Goal: Task Accomplishment & Management: Complete application form

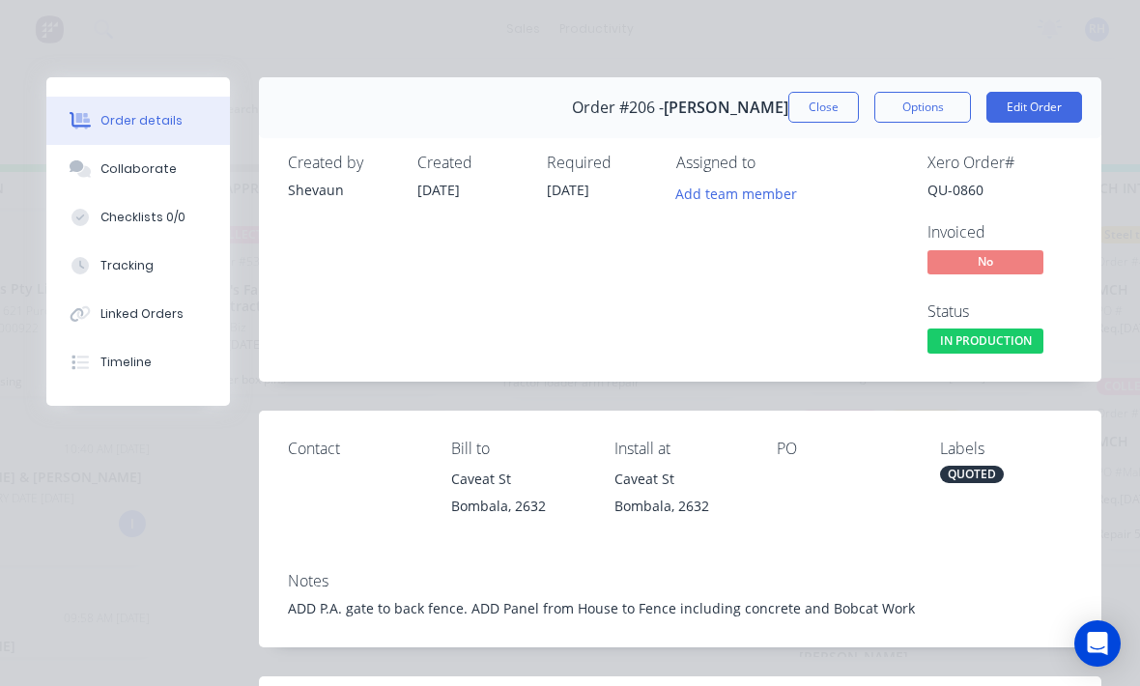
click at [810, 114] on button "Close" at bounding box center [823, 107] width 70 height 31
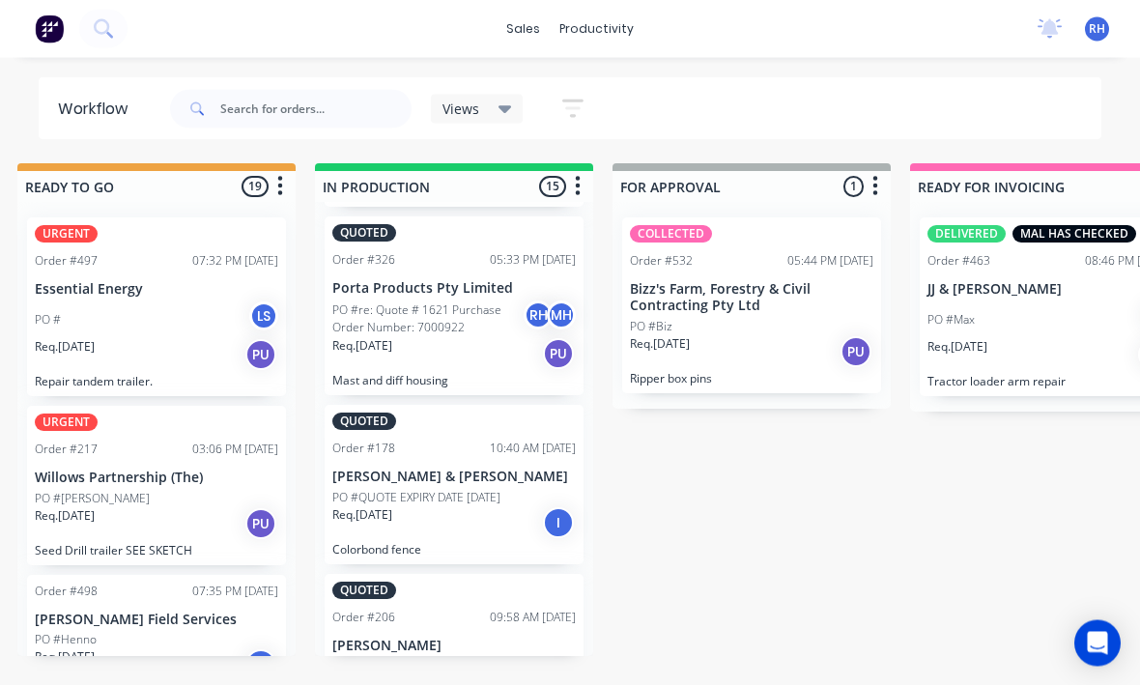
scroll to position [0, 916]
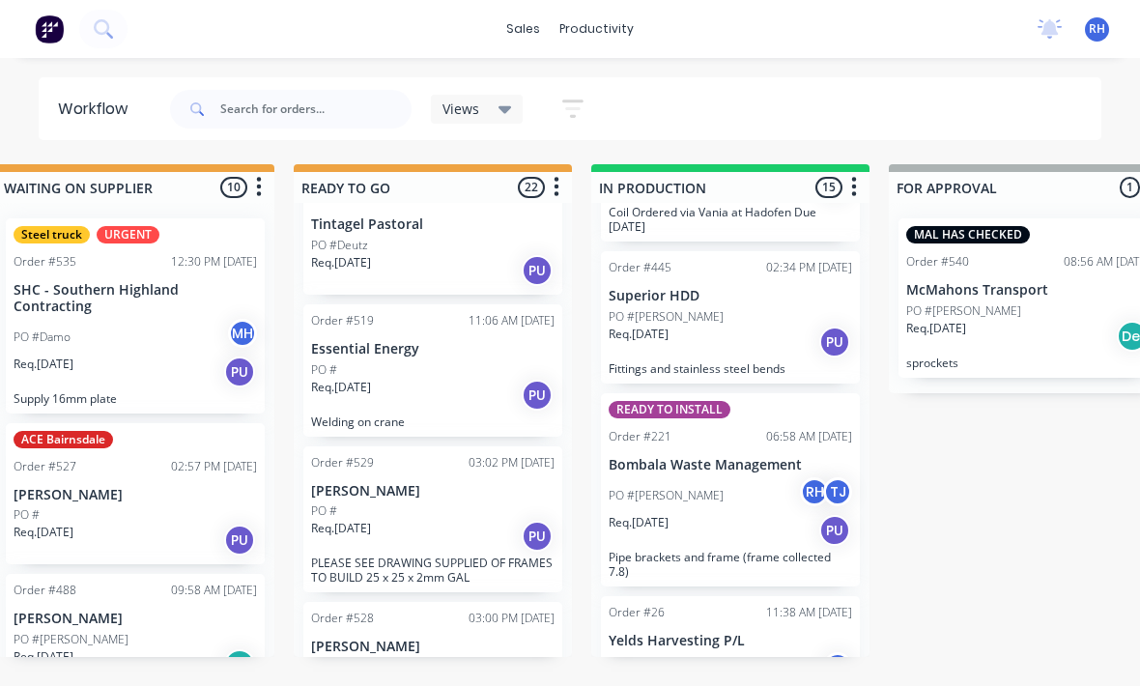
scroll to position [69, 0]
click at [451, 245] on div "PO #Deutz" at bounding box center [432, 242] width 243 height 17
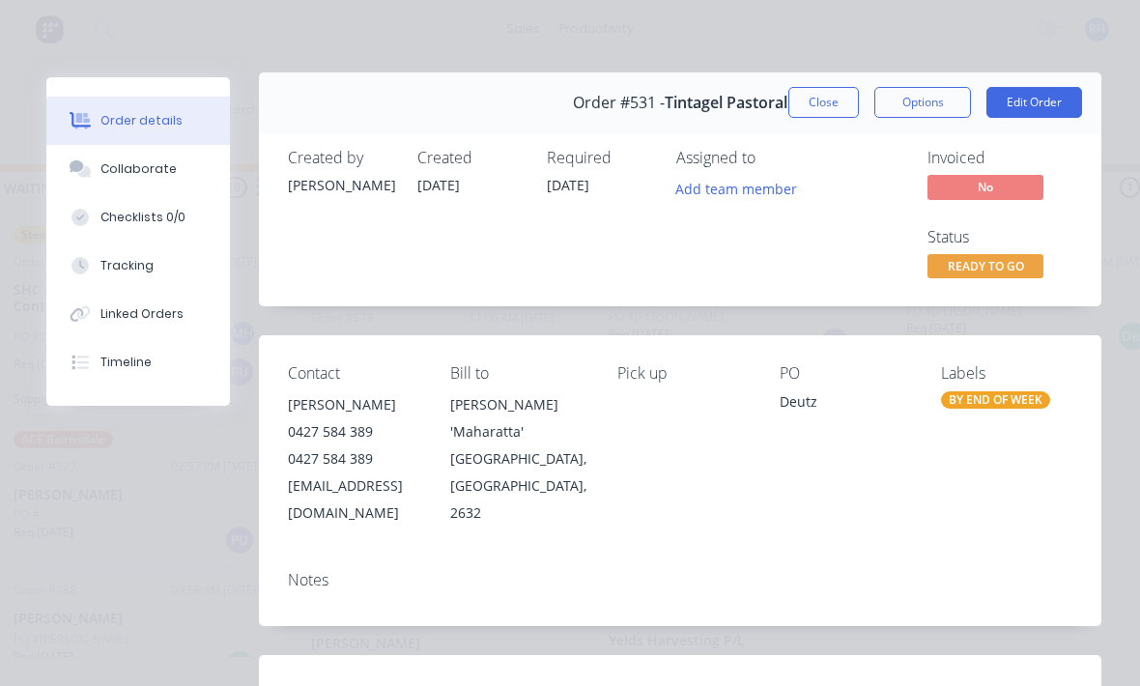
scroll to position [3, 0]
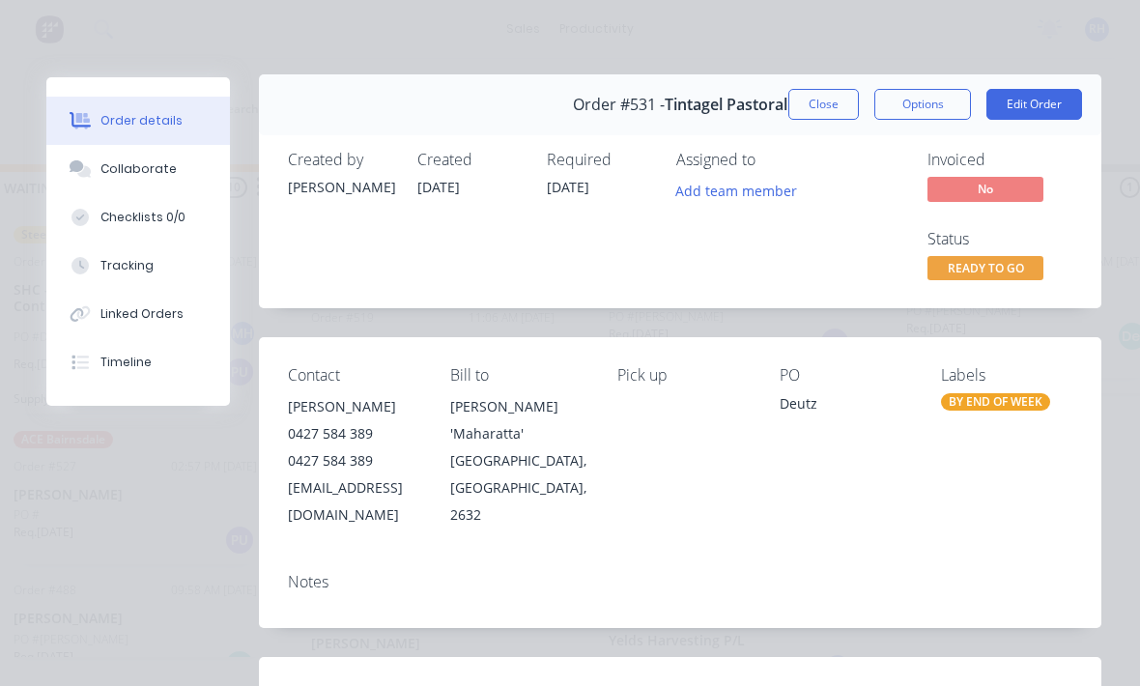
click at [828, 105] on button "Close" at bounding box center [823, 104] width 70 height 31
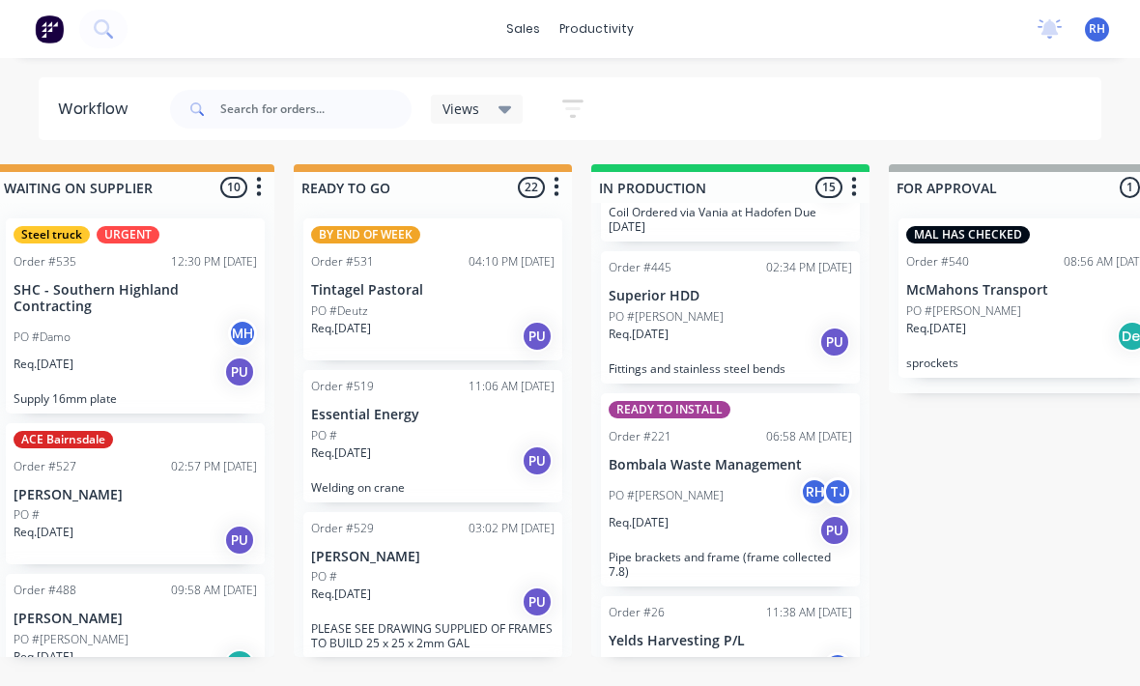
scroll to position [0, 0]
click at [459, 310] on div "PO #Deutz" at bounding box center [432, 310] width 243 height 17
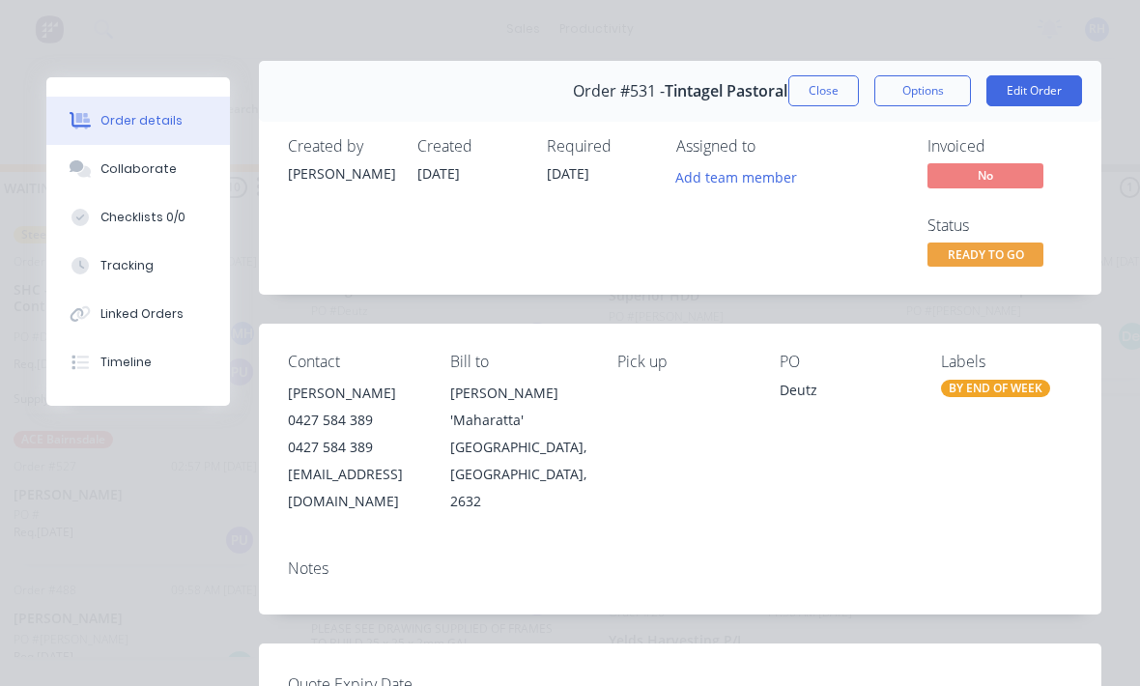
scroll to position [17, 0]
click at [1049, 96] on button "Edit Order" at bounding box center [1034, 89] width 96 height 31
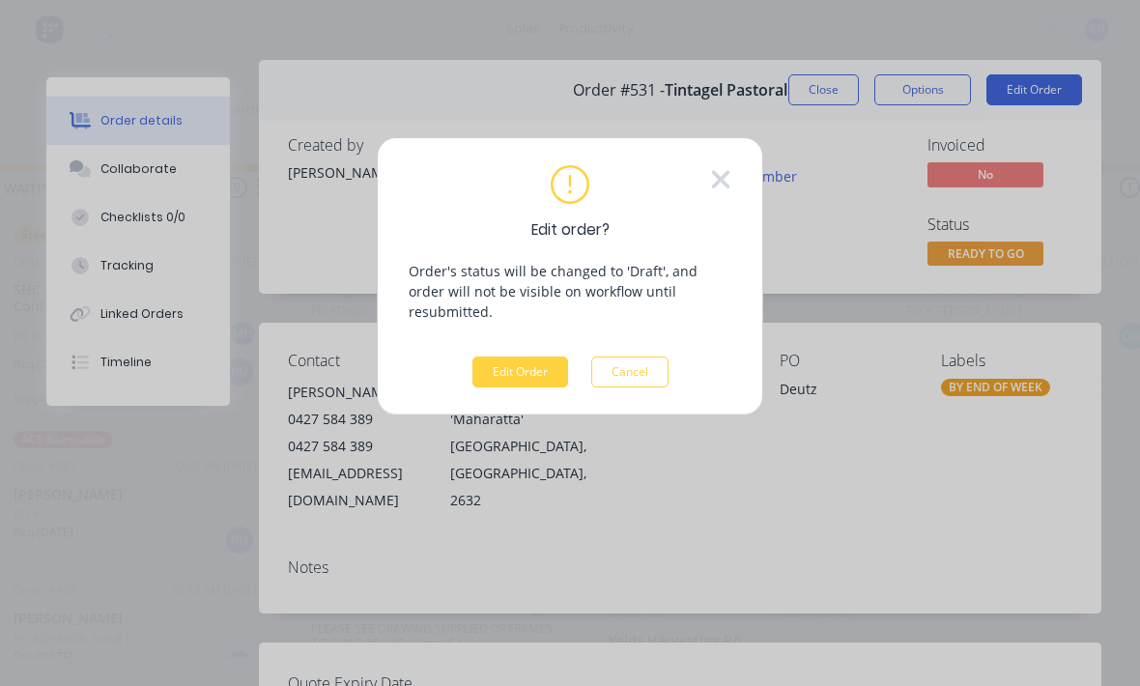
click at [523, 360] on button "Edit Order" at bounding box center [520, 371] width 96 height 31
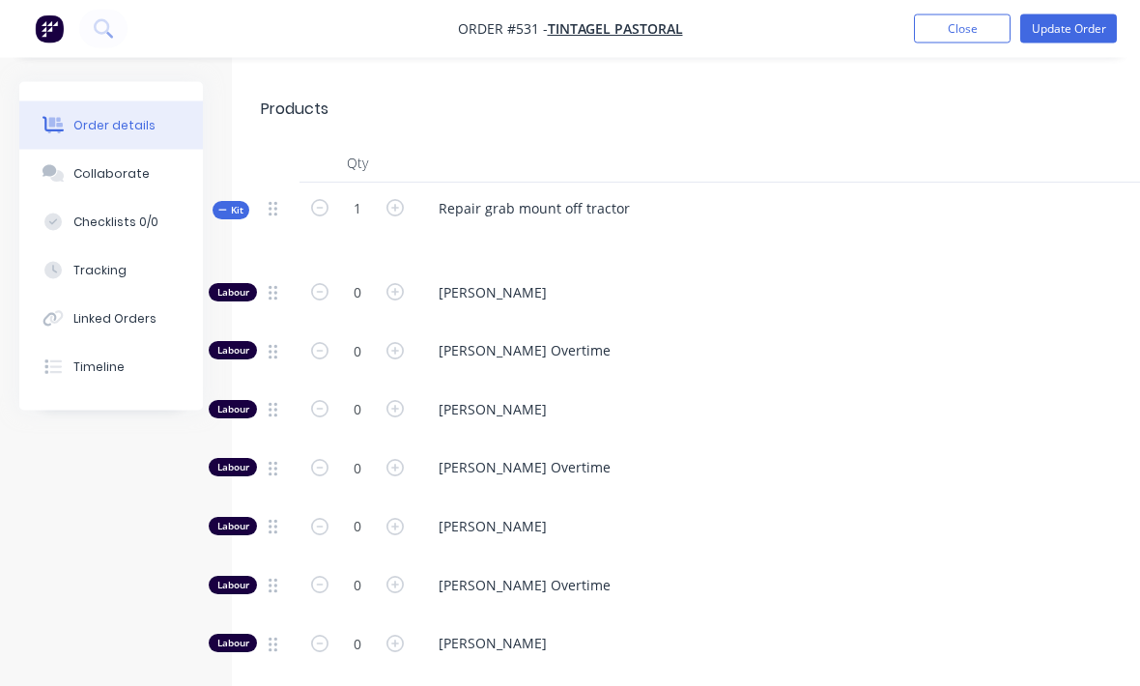
scroll to position [735, 0]
click at [515, 194] on div "Repair grab mount off tractor" at bounding box center [534, 208] width 222 height 28
click at [741, 282] on span "Lane Stevenson" at bounding box center [809, 292] width 742 height 20
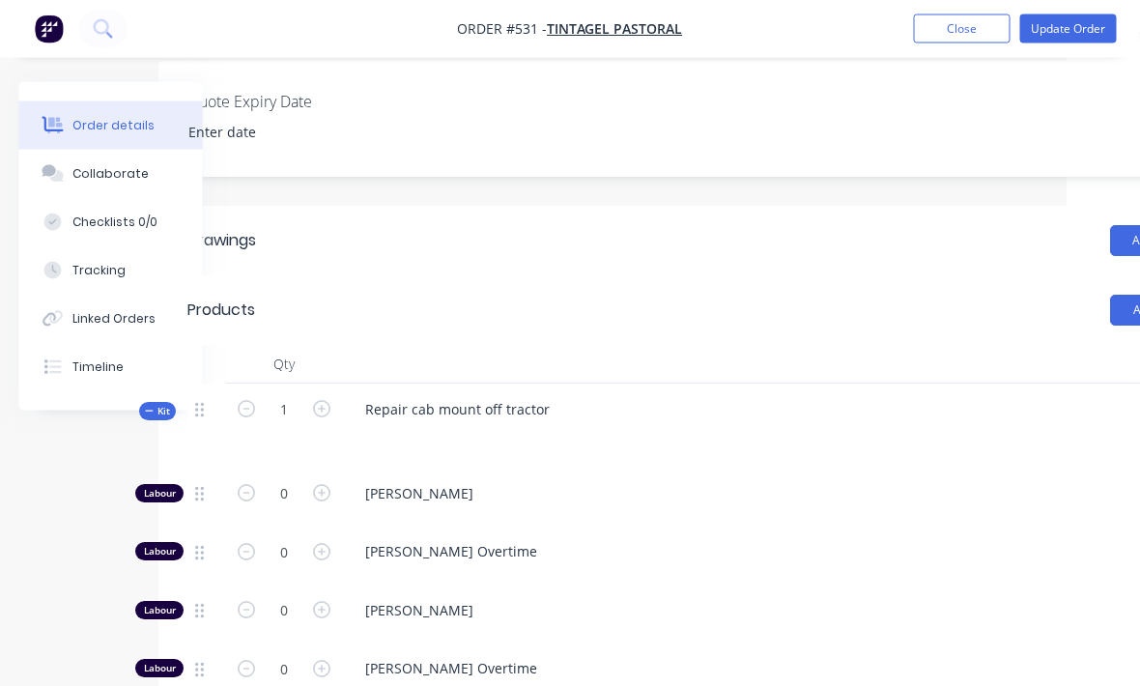
scroll to position [533, 203]
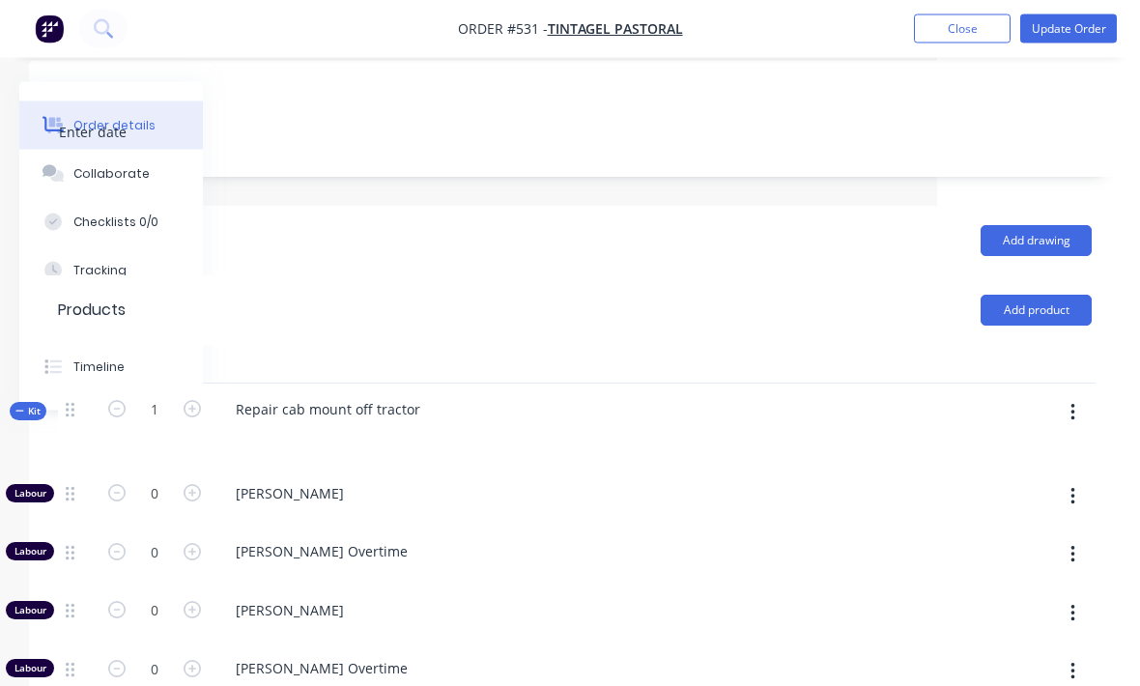
click at [1070, 403] on icon "button" at bounding box center [1072, 413] width 5 height 21
click at [1029, 449] on div "Add product to kit" at bounding box center [1003, 463] width 149 height 28
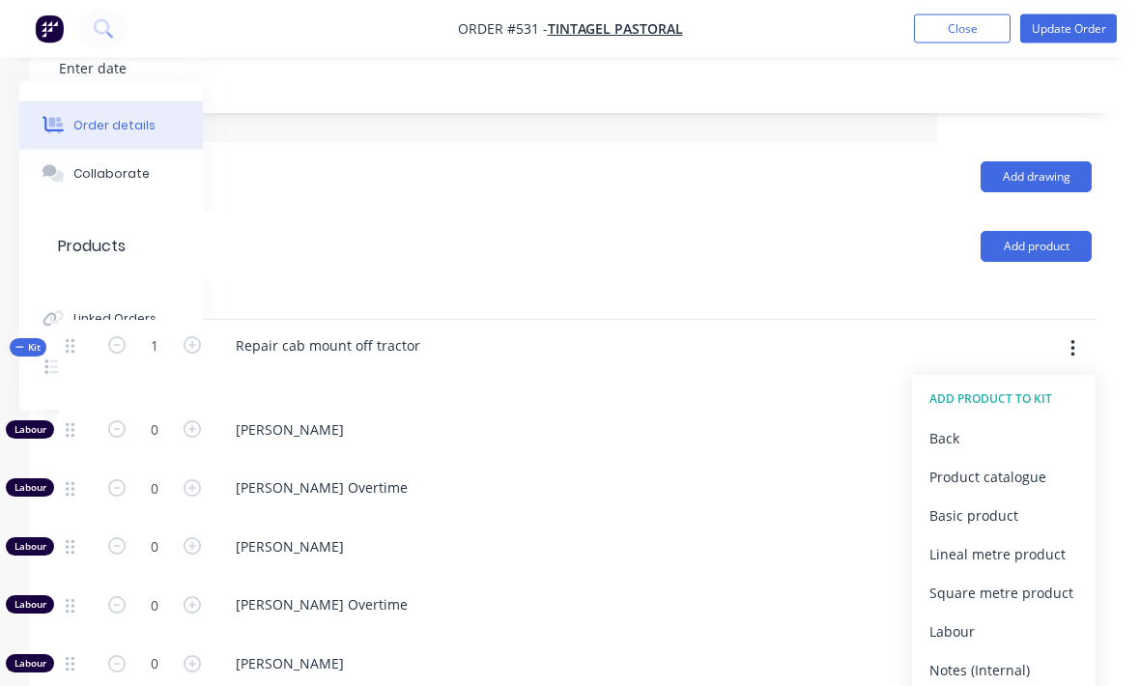
click at [1024, 464] on div "Product catalogue" at bounding box center [1003, 478] width 149 height 28
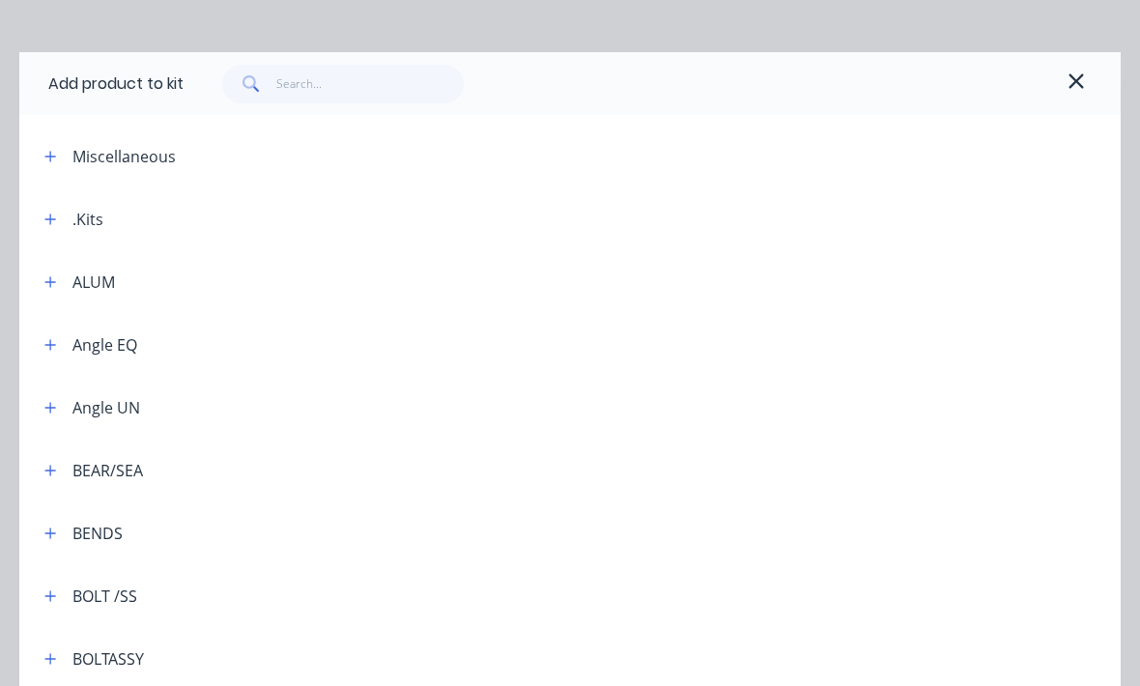
scroll to position [27, 0]
click at [305, 83] on input "text" at bounding box center [370, 82] width 188 height 39
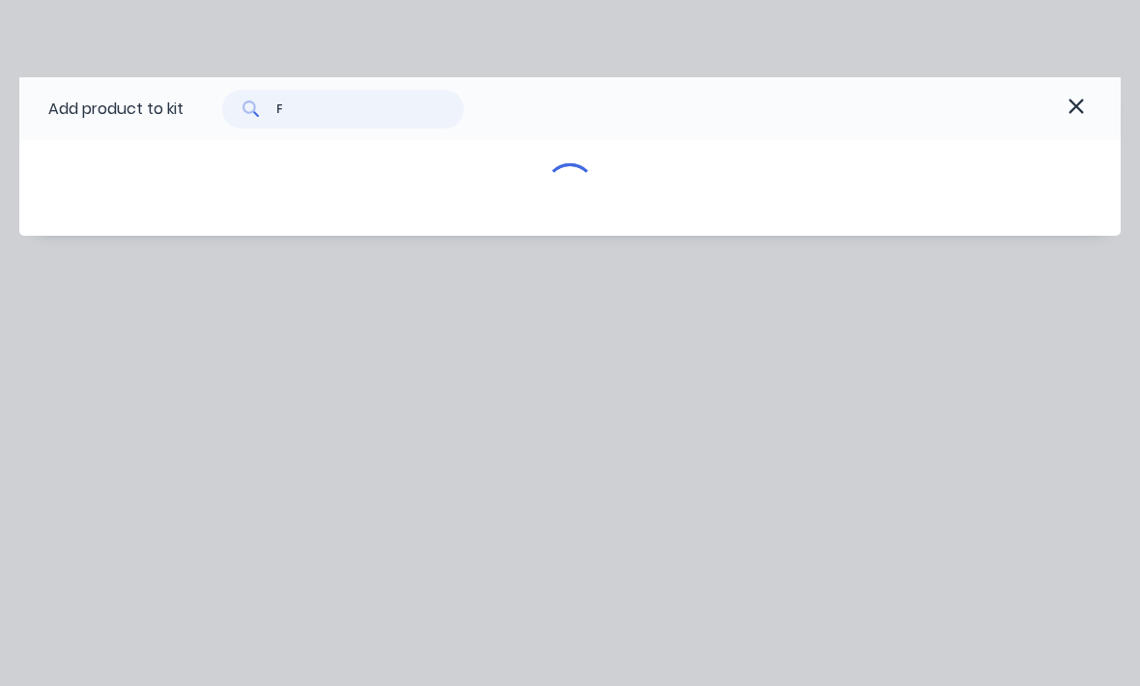
scroll to position [0, 0]
type input "Flat"
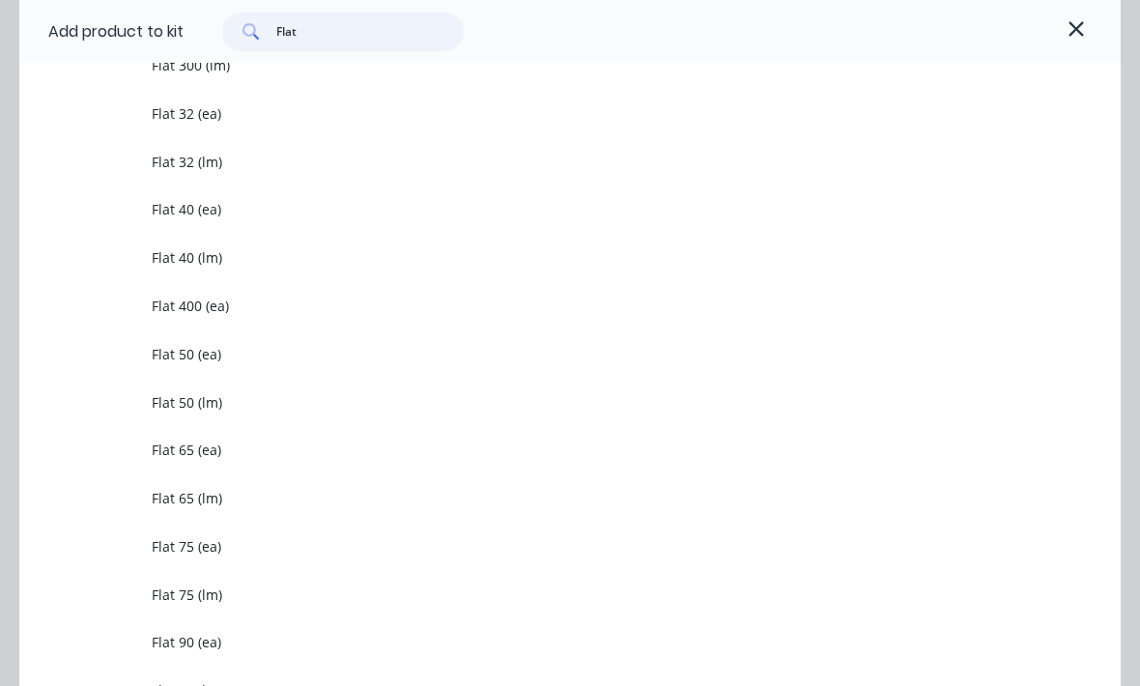
scroll to position [1827, 0]
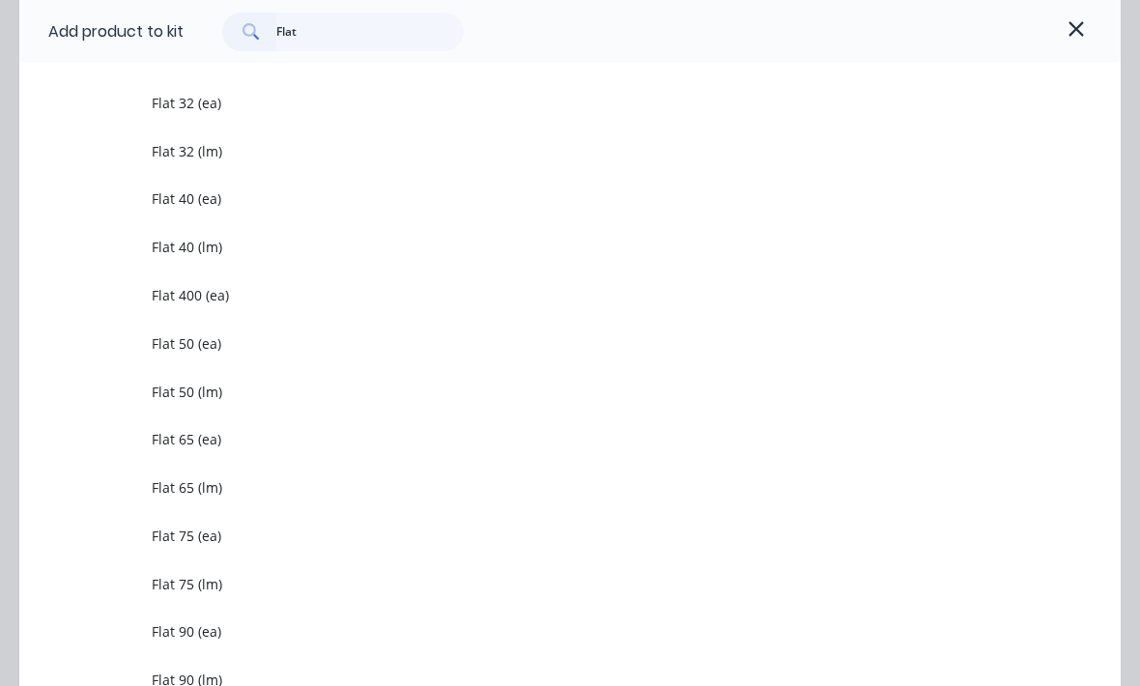
click at [169, 247] on span "Flat 40 (lm)" at bounding box center [539, 247] width 775 height 20
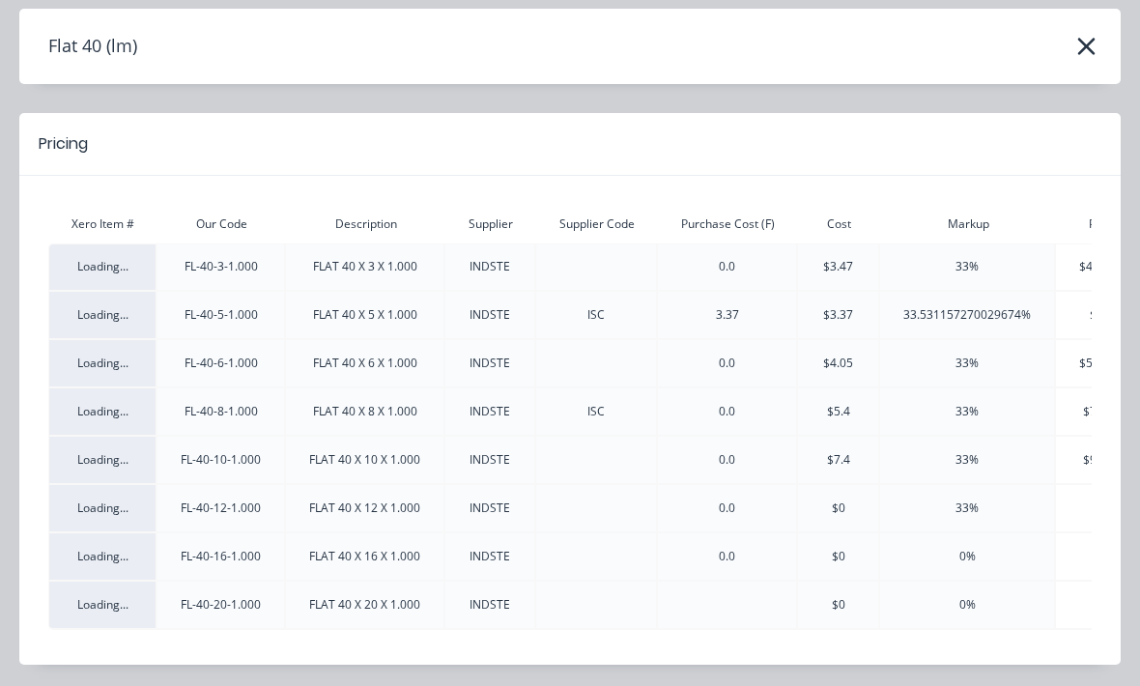
scroll to position [68, 0]
click at [1073, 59] on div "Flat 40 (lm)" at bounding box center [569, 47] width 1101 height 37
click at [1091, 60] on icon "button" at bounding box center [1086, 47] width 20 height 27
click at [1093, 52] on icon "button" at bounding box center [1086, 47] width 20 height 27
click at [1091, 40] on icon "button" at bounding box center [1085, 47] width 17 height 17
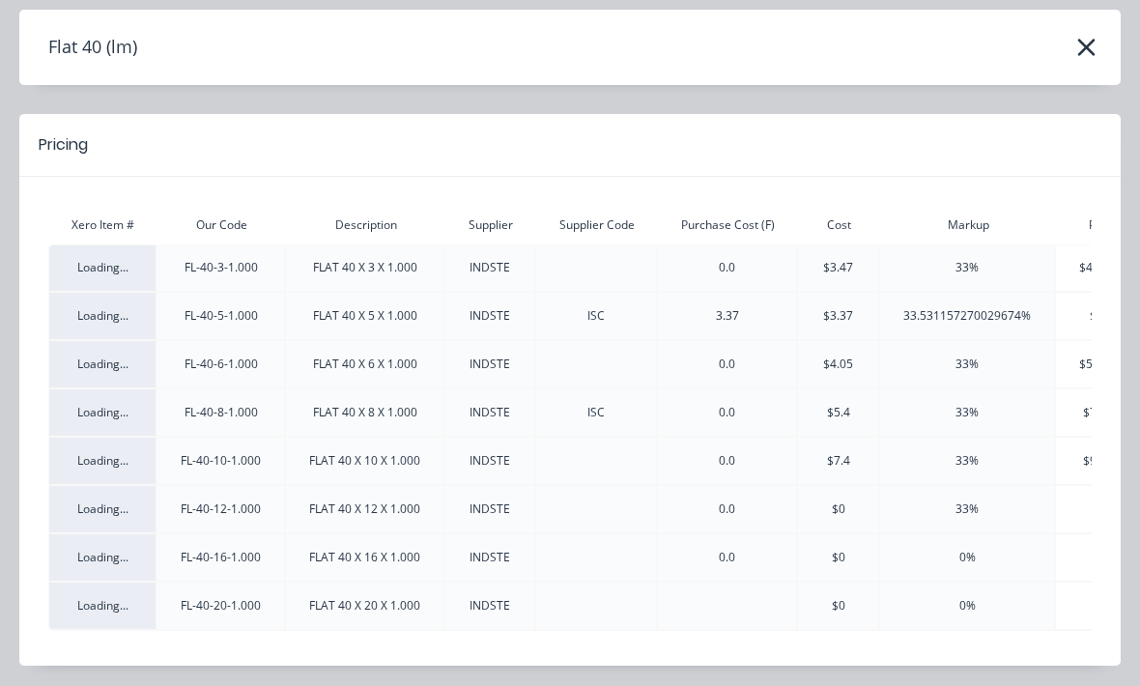
click at [1090, 39] on icon "button" at bounding box center [1086, 47] width 20 height 27
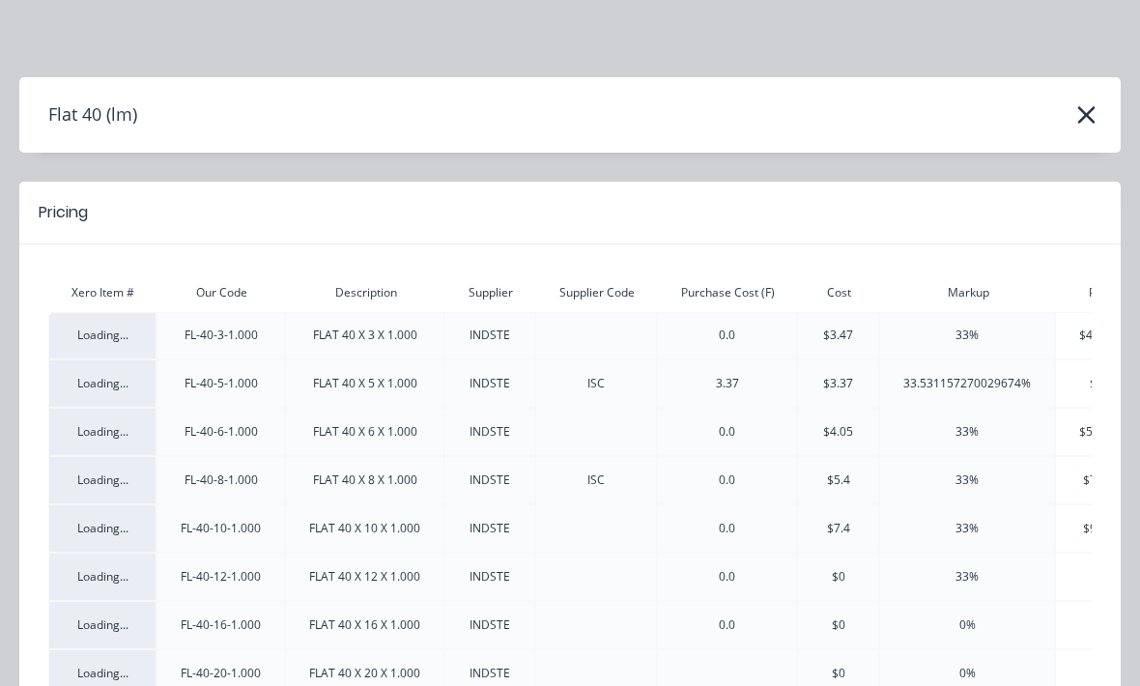
scroll to position [0, 0]
click at [1115, 102] on div "Flat 40 (lm)" at bounding box center [569, 115] width 1101 height 37
click at [1114, 102] on div "Flat 40 (lm)" at bounding box center [569, 115] width 1101 height 37
click at [1087, 111] on icon "button" at bounding box center [1085, 114] width 17 height 17
click at [1086, 111] on icon "button" at bounding box center [1086, 114] width 20 height 27
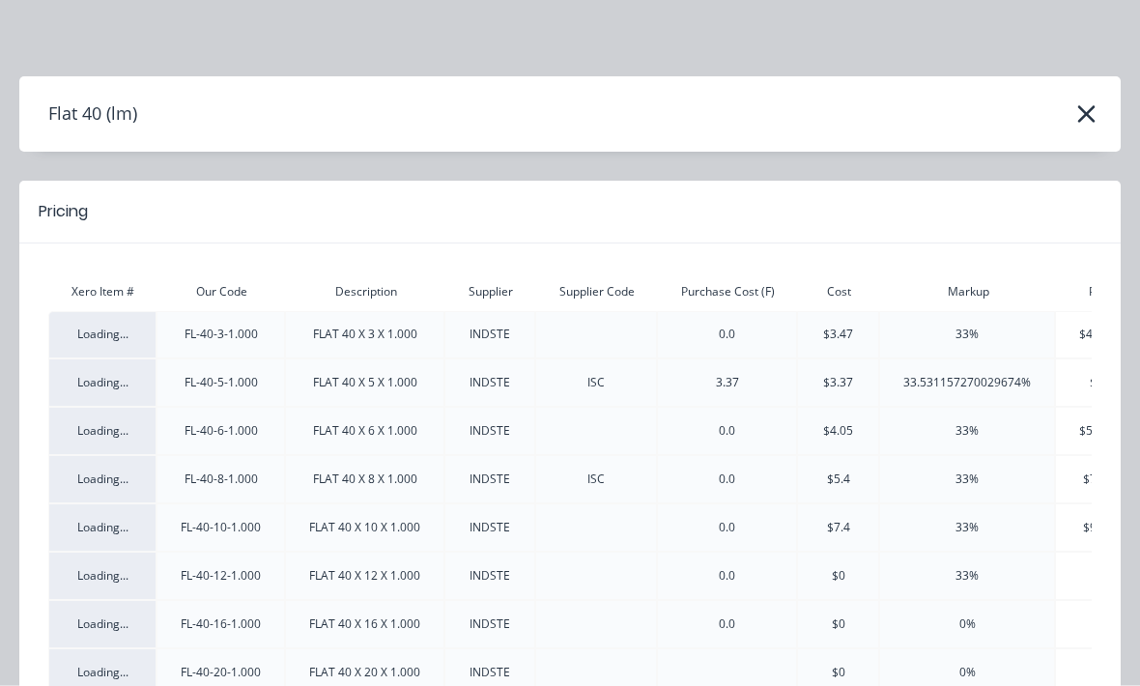
scroll to position [0, 203]
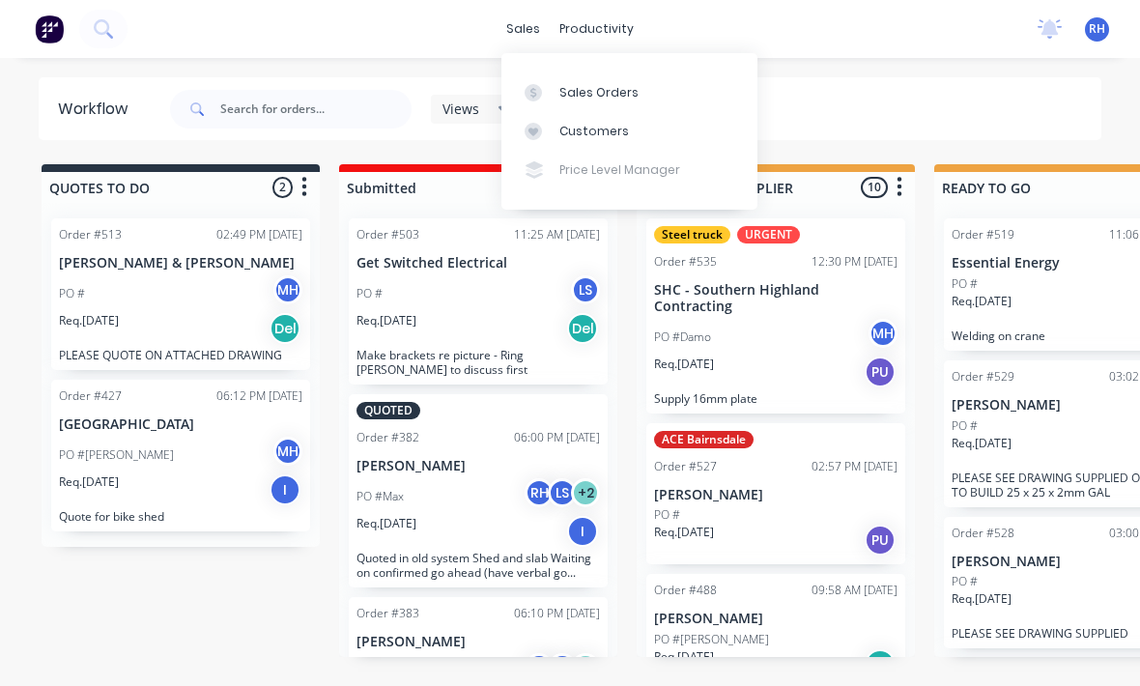
click at [561, 97] on div "Sales Orders" at bounding box center [598, 92] width 79 height 17
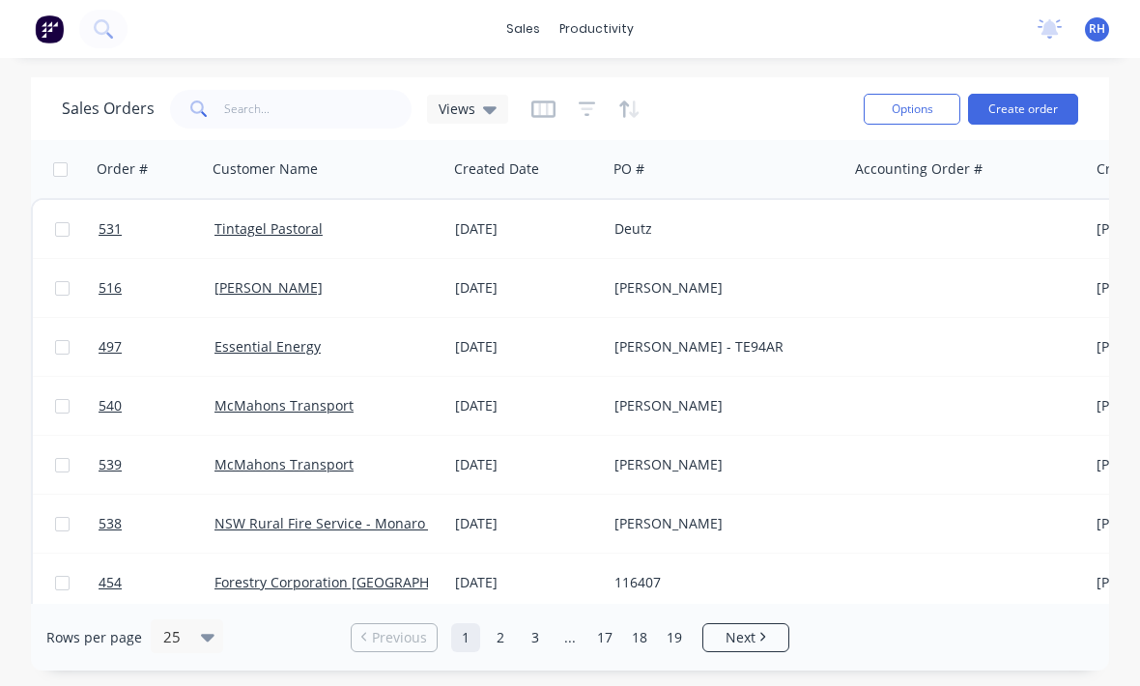
click at [356, 244] on div "Tintagel Pastoral" at bounding box center [327, 229] width 240 height 58
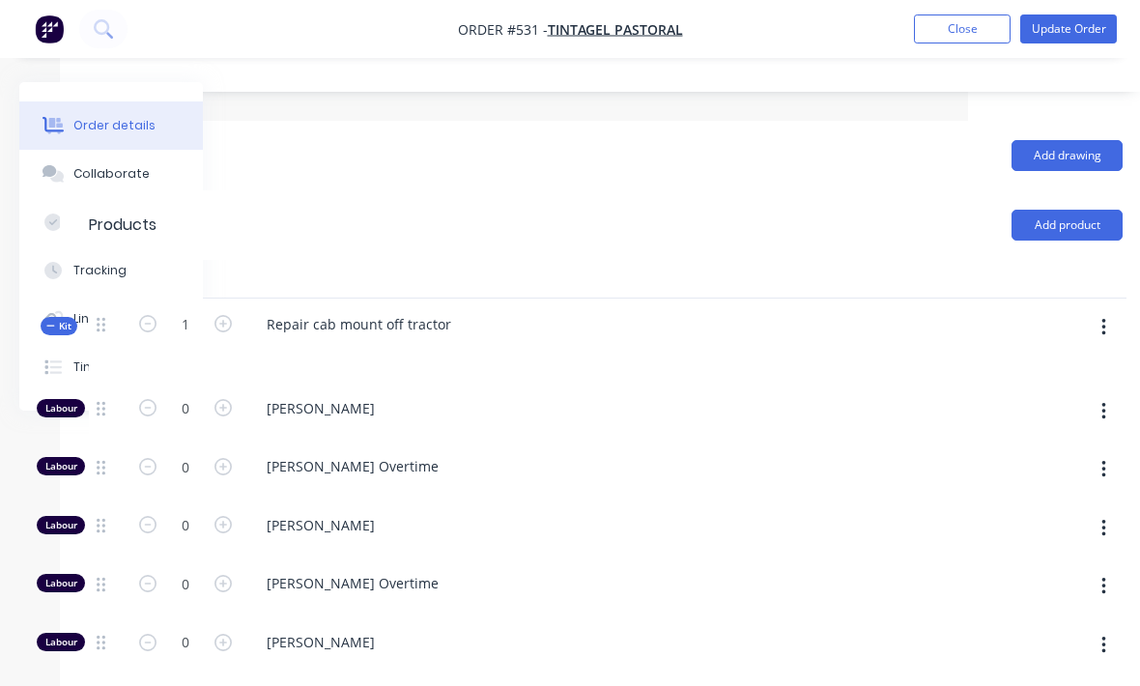
scroll to position [619, 189]
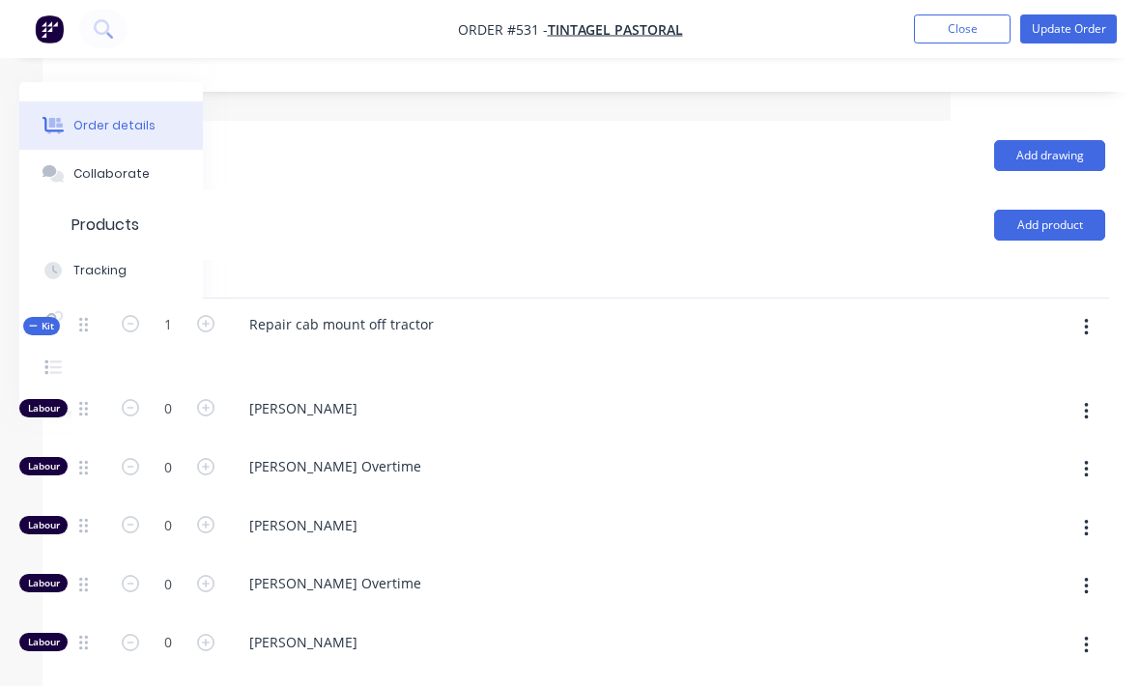
click at [1096, 310] on button "button" at bounding box center [1085, 327] width 45 height 35
click at [1042, 364] on div "Add product to kit" at bounding box center [1017, 378] width 149 height 28
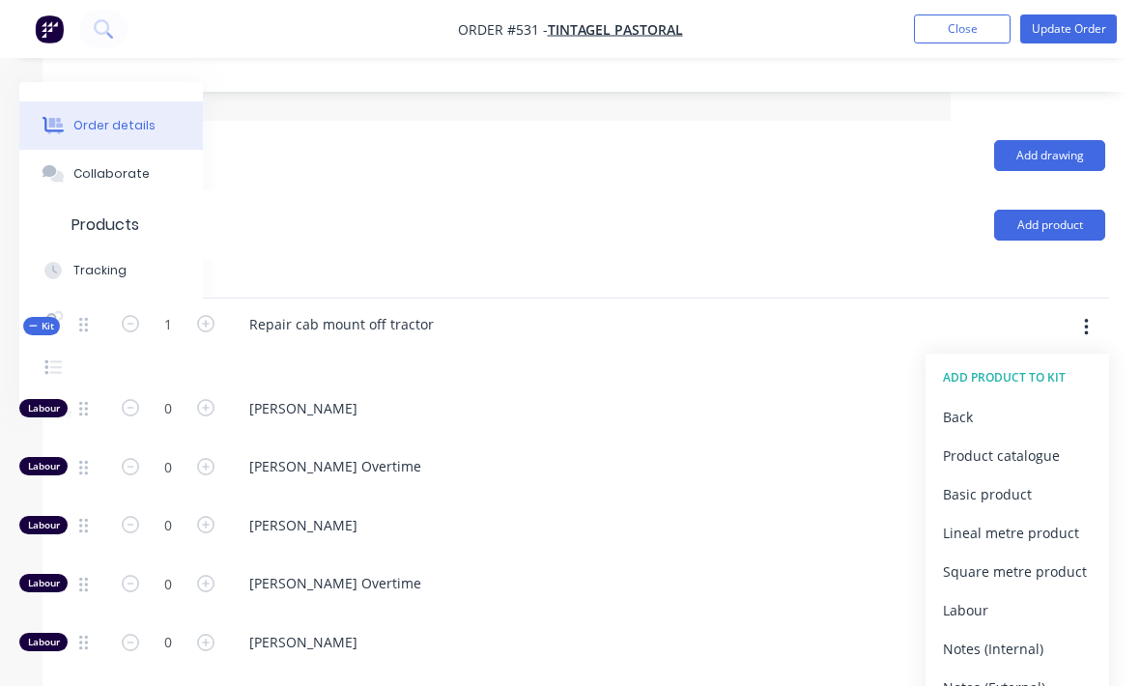
click at [1052, 441] on div "Product catalogue" at bounding box center [1017, 455] width 149 height 28
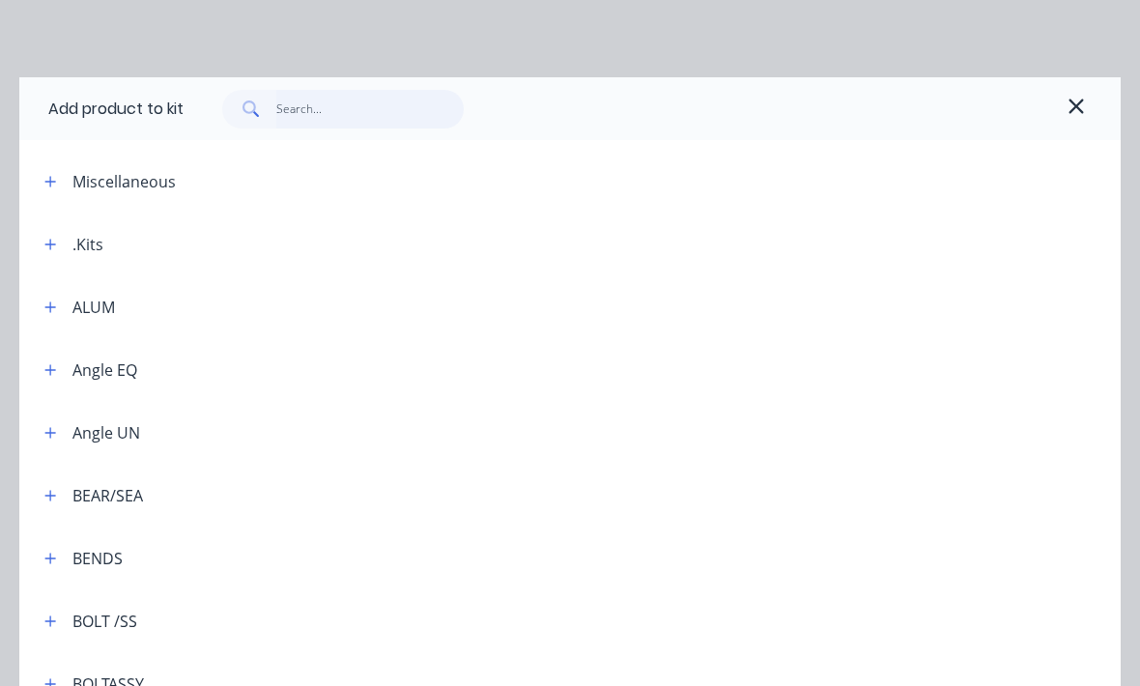
click at [292, 106] on input "text" at bounding box center [370, 109] width 188 height 39
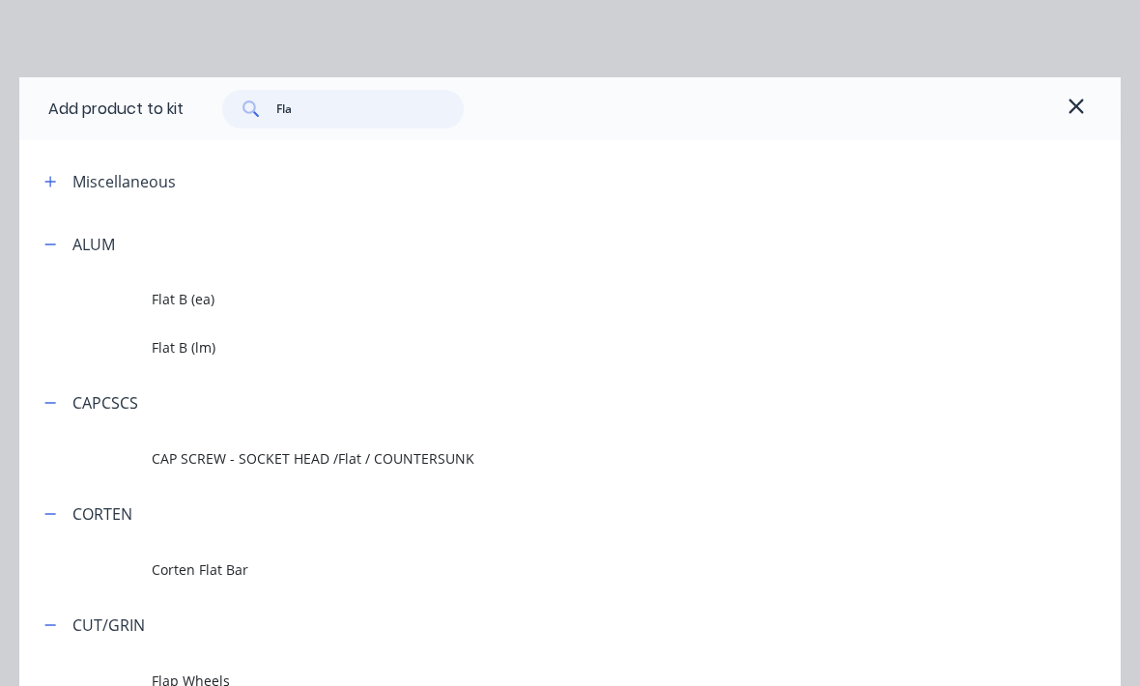
type input "Flat"
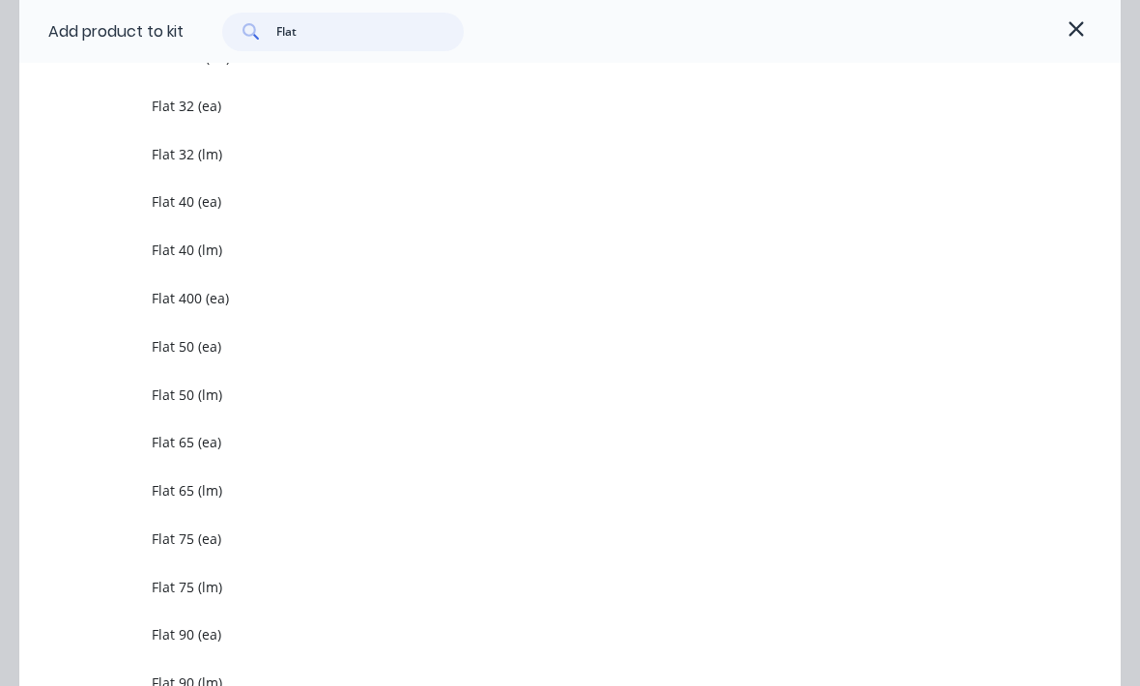
scroll to position [1844, 0]
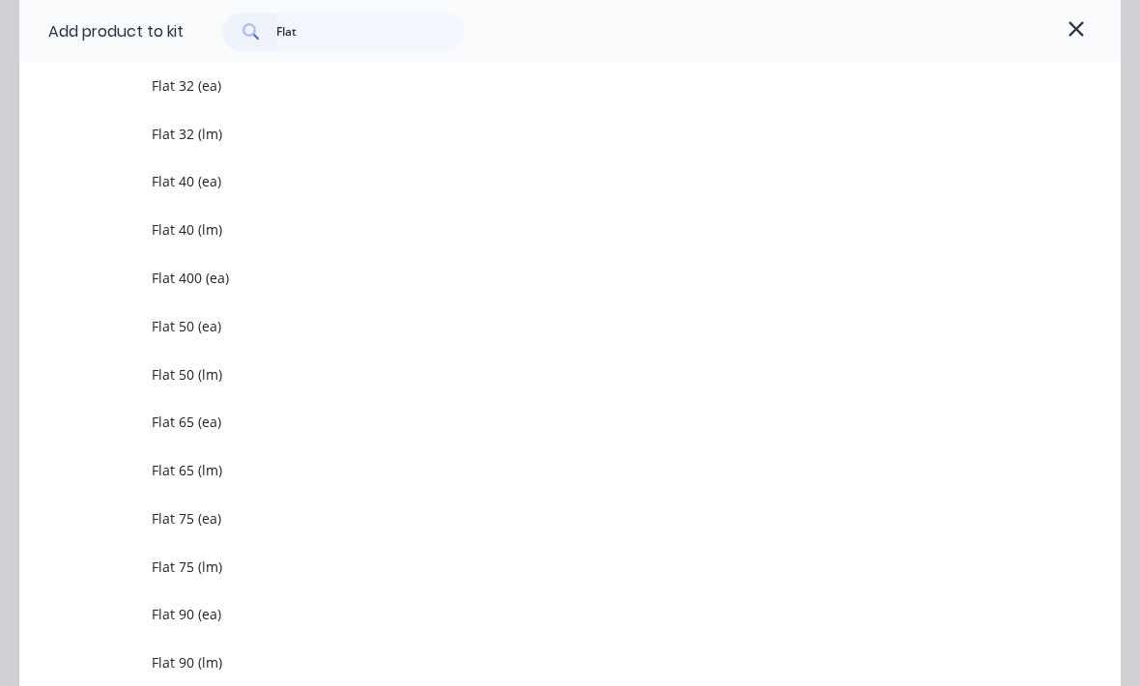
click at [170, 176] on span "Flat 40 (ea)" at bounding box center [539, 181] width 775 height 20
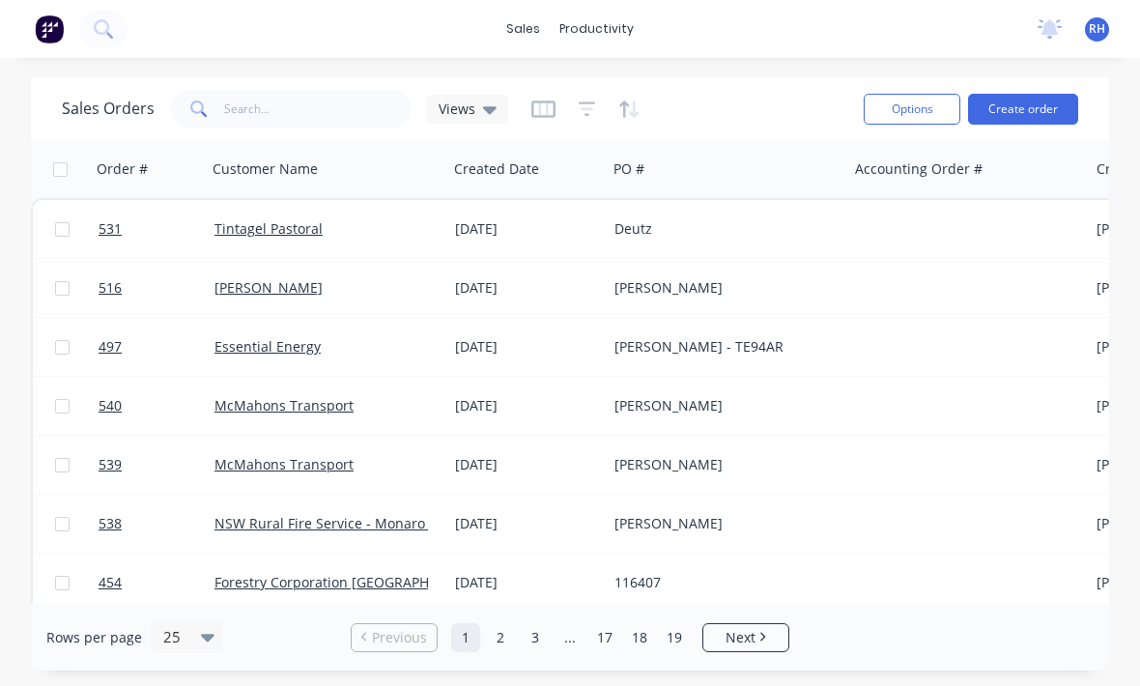
click at [409, 245] on div "Tintagel Pastoral" at bounding box center [327, 229] width 240 height 58
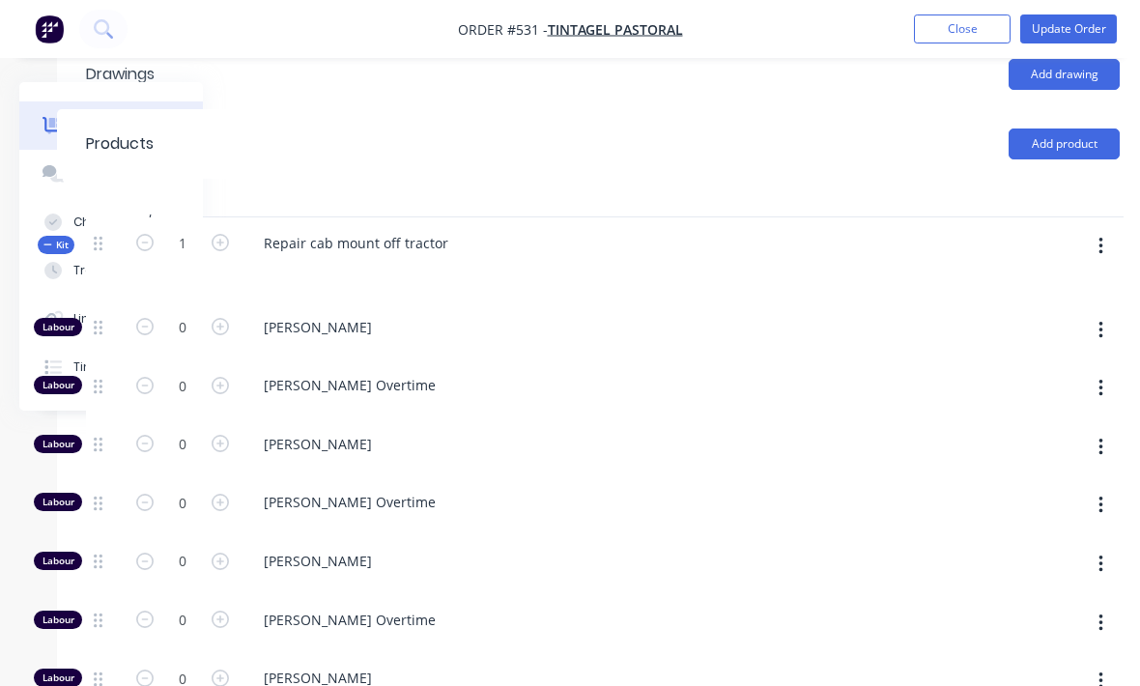
scroll to position [700, 203]
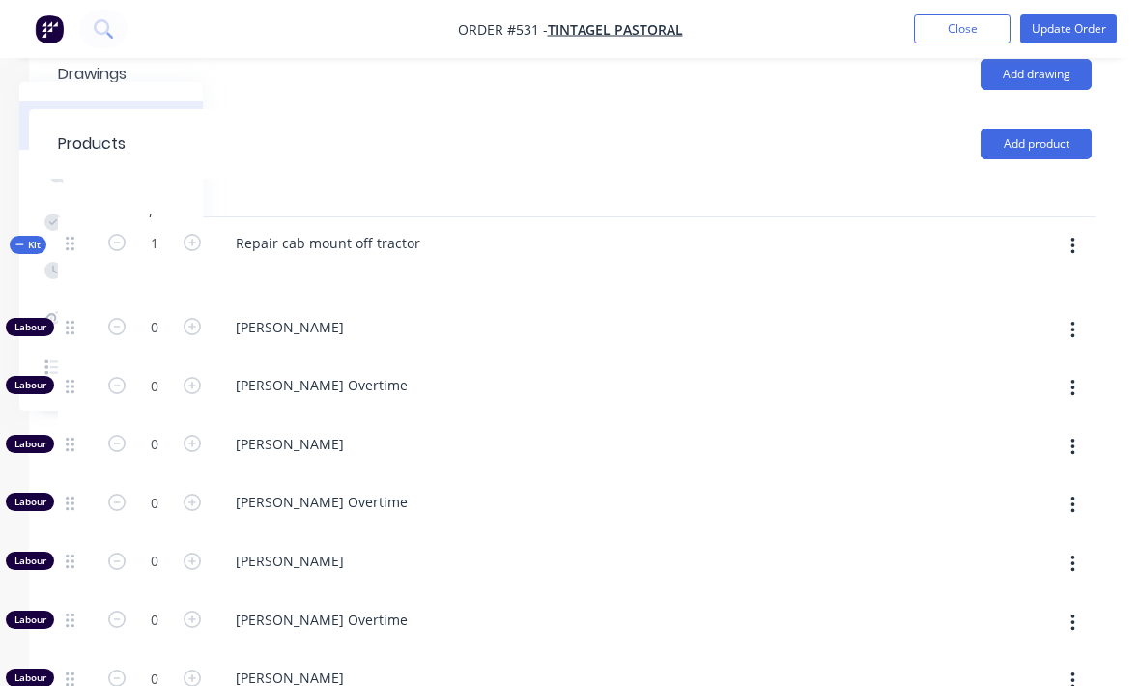
click at [1077, 229] on button "button" at bounding box center [1072, 246] width 45 height 35
click at [1038, 283] on div "Add product to kit" at bounding box center [1003, 297] width 149 height 28
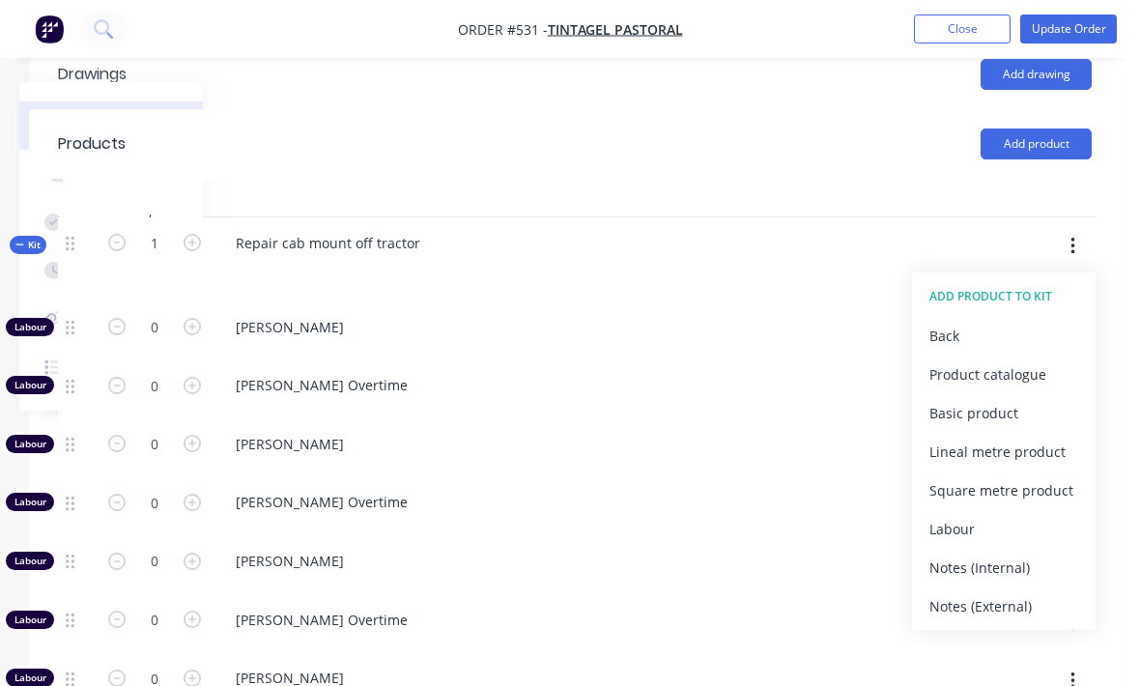
click at [1030, 360] on div "Product catalogue" at bounding box center [1003, 374] width 149 height 28
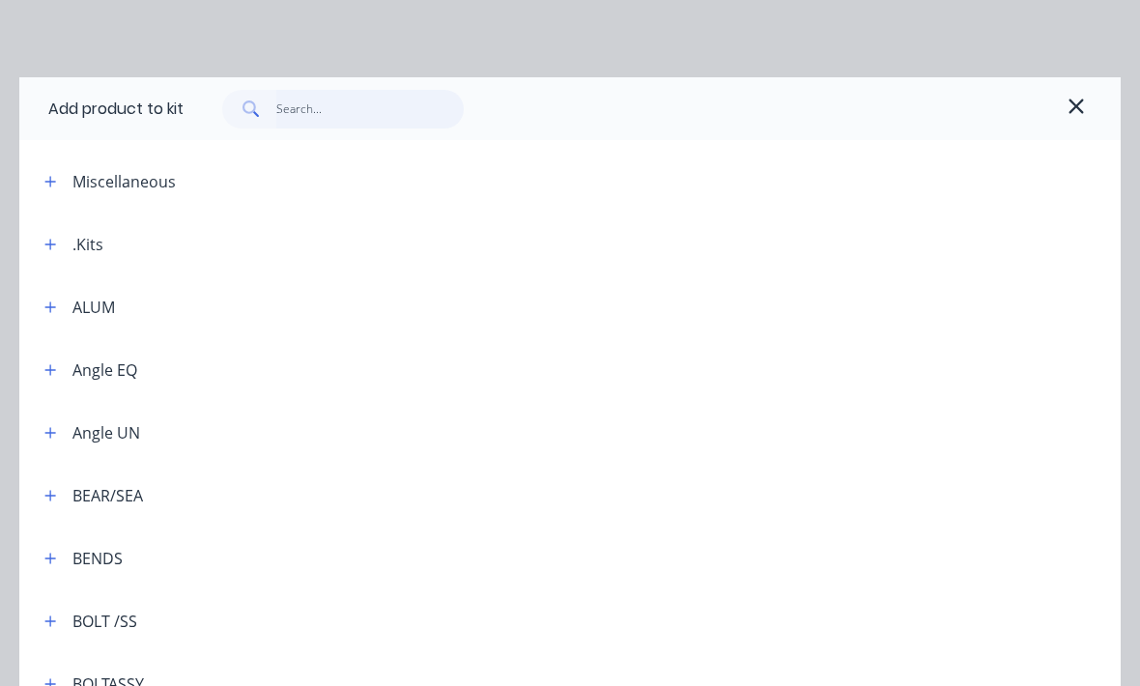
click at [294, 100] on input "text" at bounding box center [370, 109] width 188 height 39
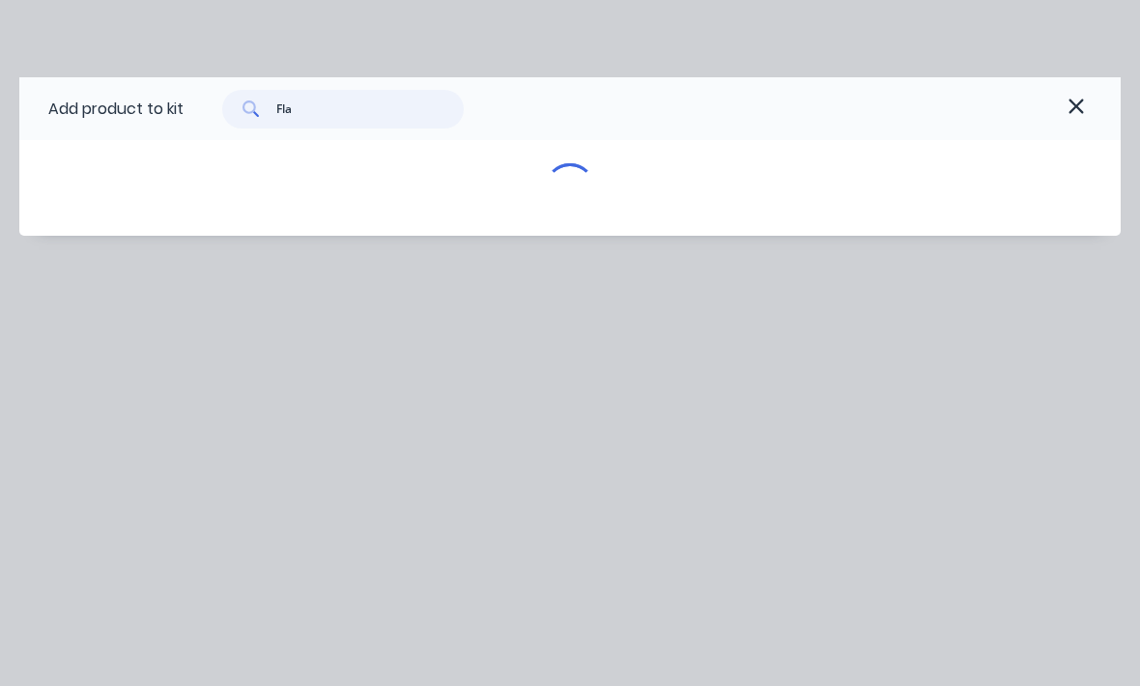
type input "Flat"
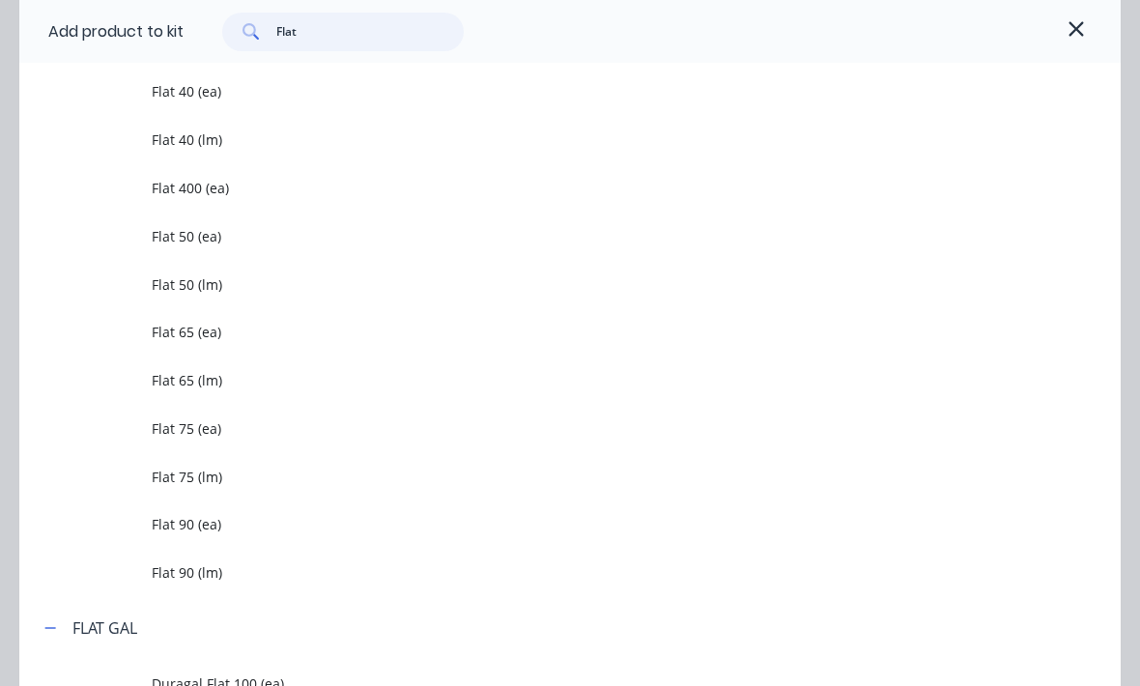
scroll to position [1949, 0]
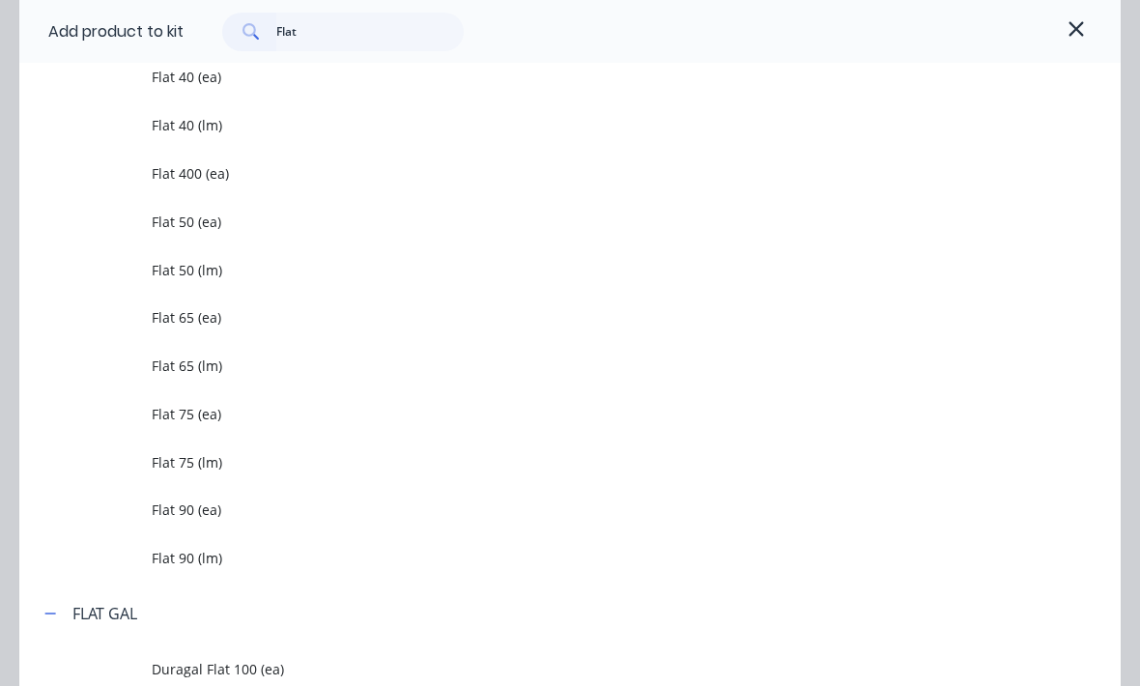
click at [181, 126] on span "Flat 40 (lm)" at bounding box center [539, 125] width 775 height 20
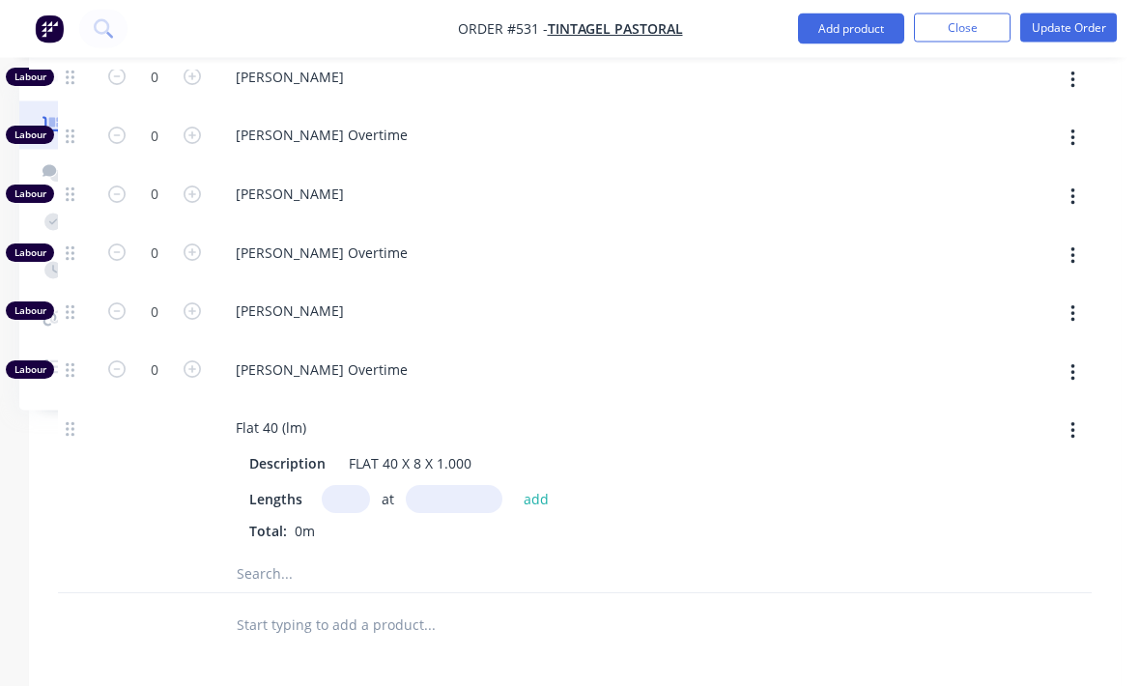
scroll to position [1068, 203]
click at [349, 484] on input "text" at bounding box center [346, 498] width 48 height 28
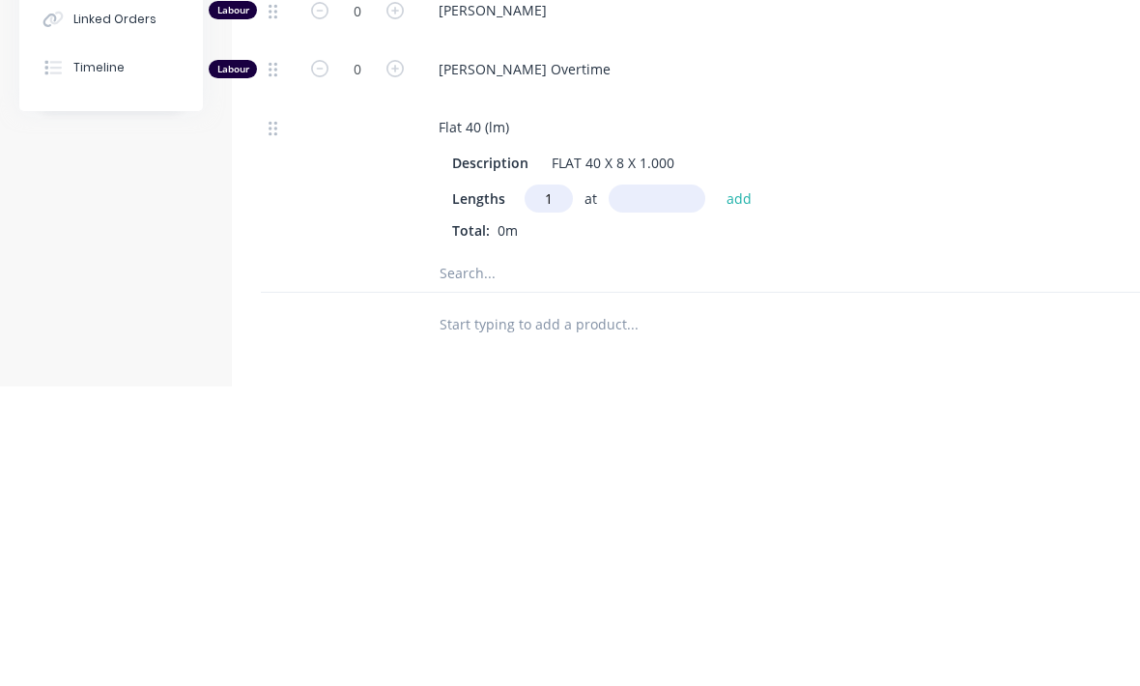
type input "1"
click at [639, 484] on input "text" at bounding box center [656, 498] width 97 height 28
click at [546, 552] on input "text" at bounding box center [631, 571] width 386 height 39
click at [681, 484] on input "0.1mm" at bounding box center [656, 498] width 97 height 28
type input "0"
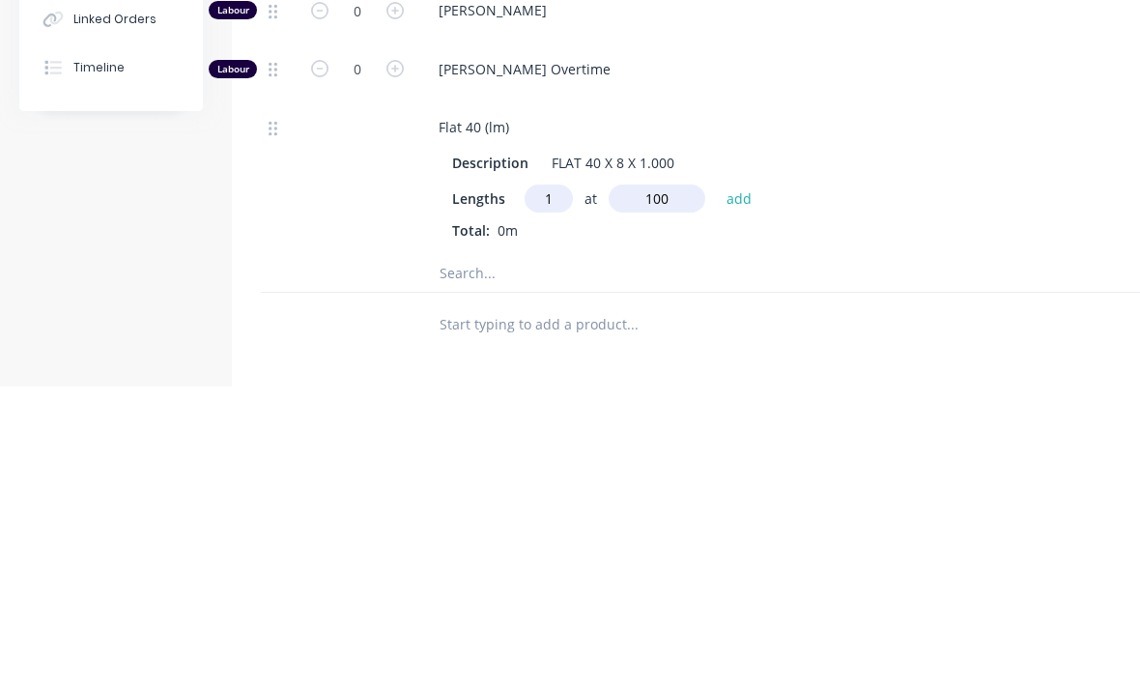
click at [694, 552] on input "text" at bounding box center [631, 571] width 386 height 39
type input "100mm"
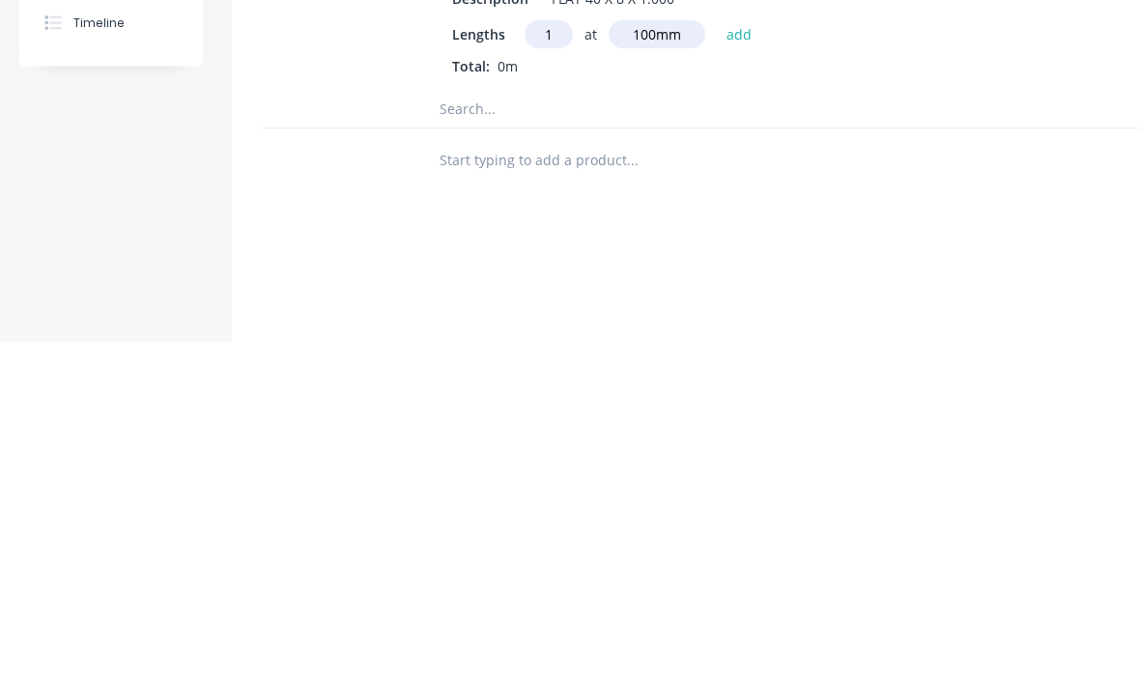
scroll to position [1290, 0]
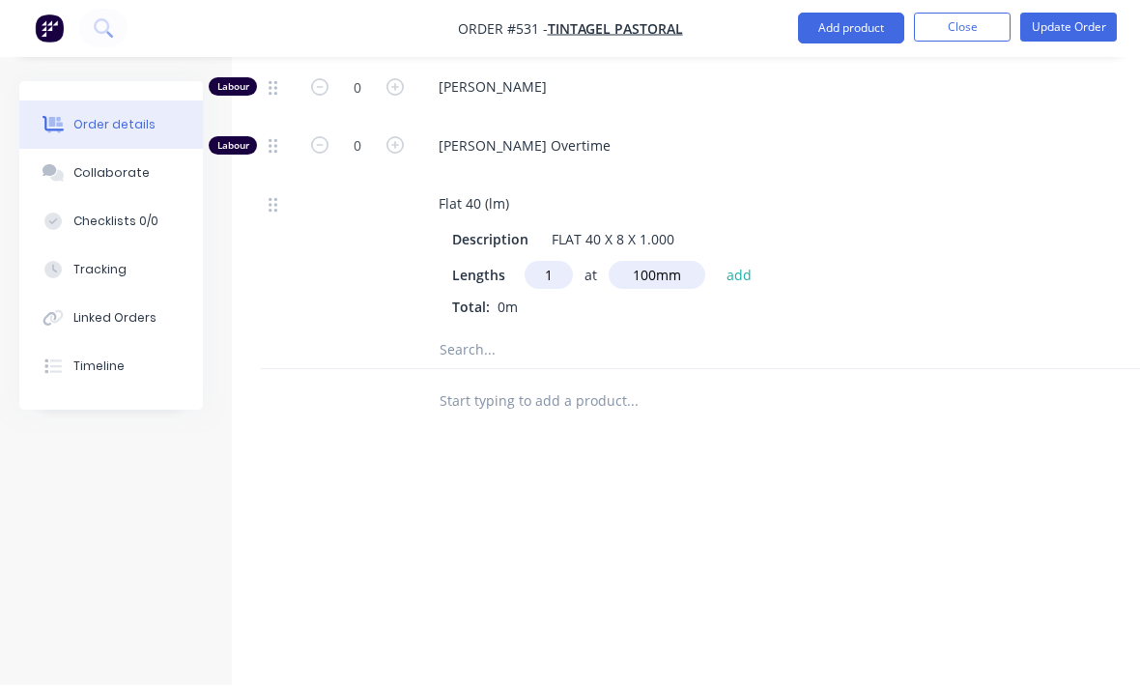
click at [82, 269] on div "Tracking" at bounding box center [99, 270] width 53 height 17
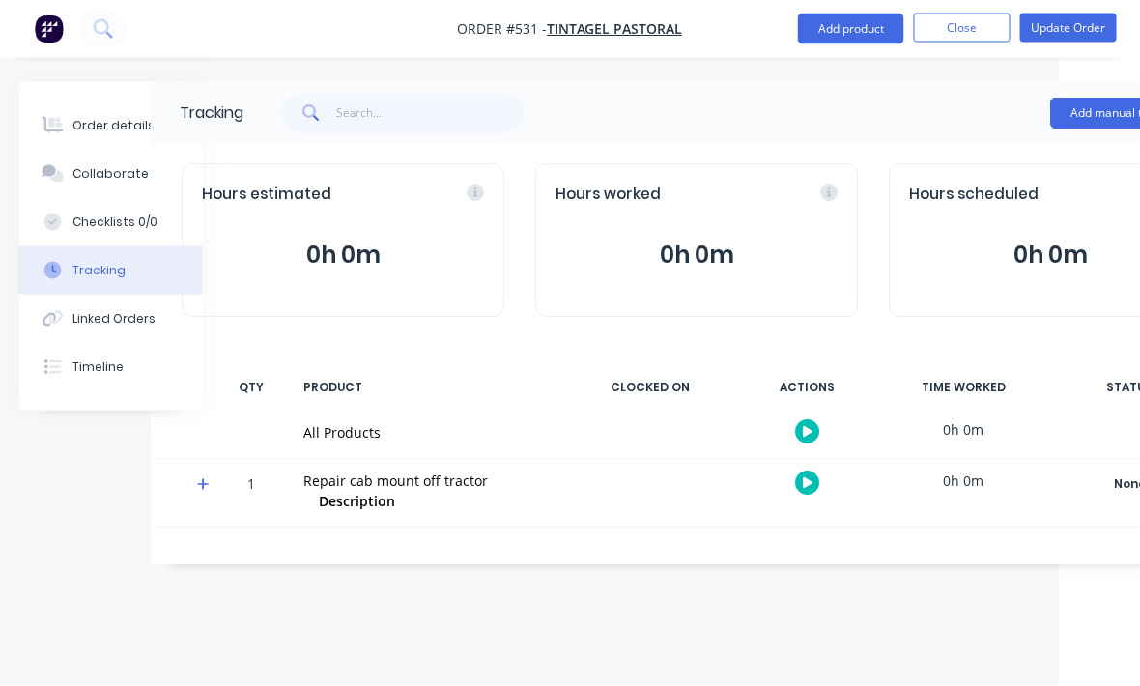
scroll to position [0, 203]
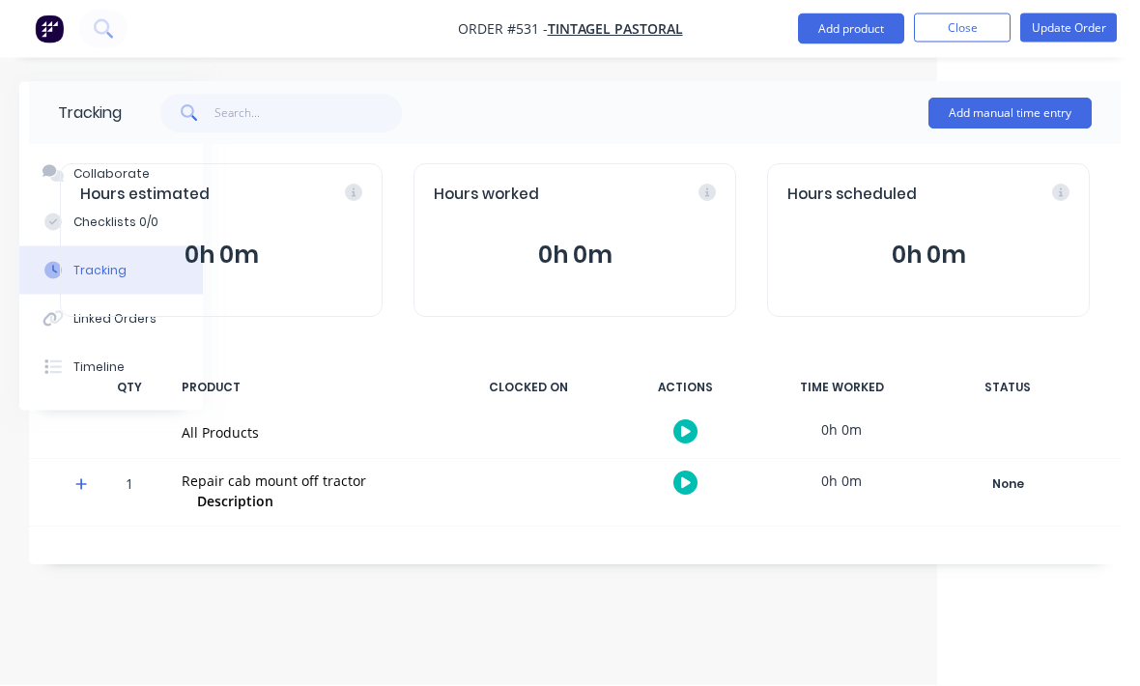
click at [1038, 105] on button "Add manual time entry" at bounding box center [1009, 113] width 163 height 31
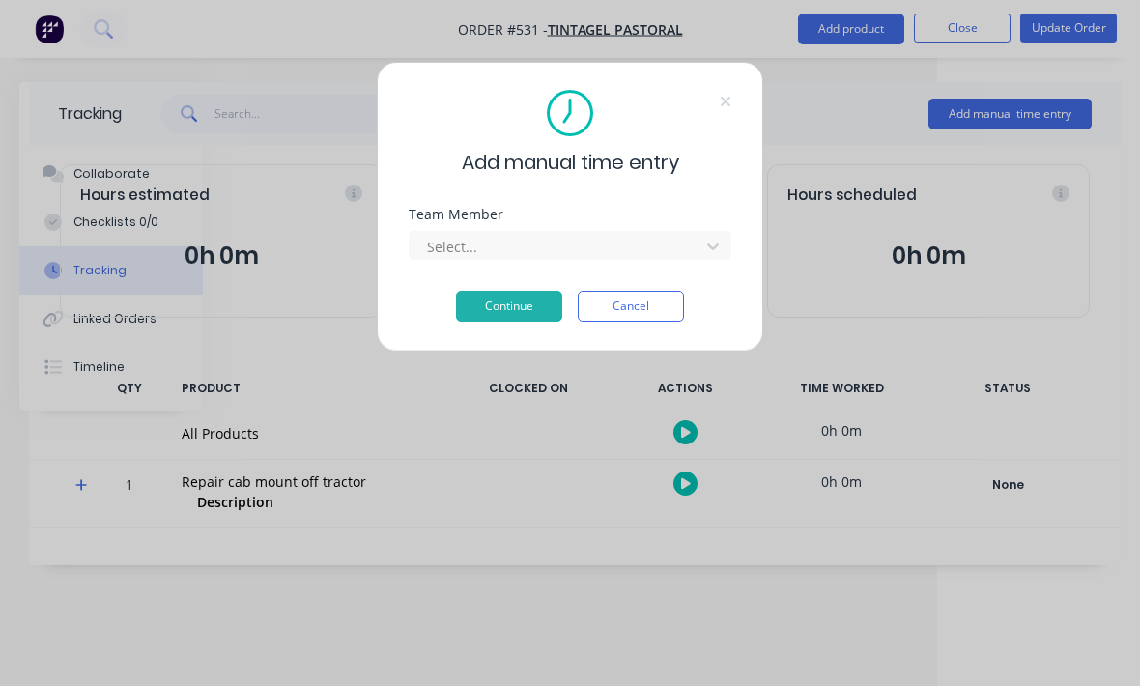
click at [738, 242] on div "Add manual time entry Team Member Select... Continue Cancel" at bounding box center [570, 207] width 386 height 290
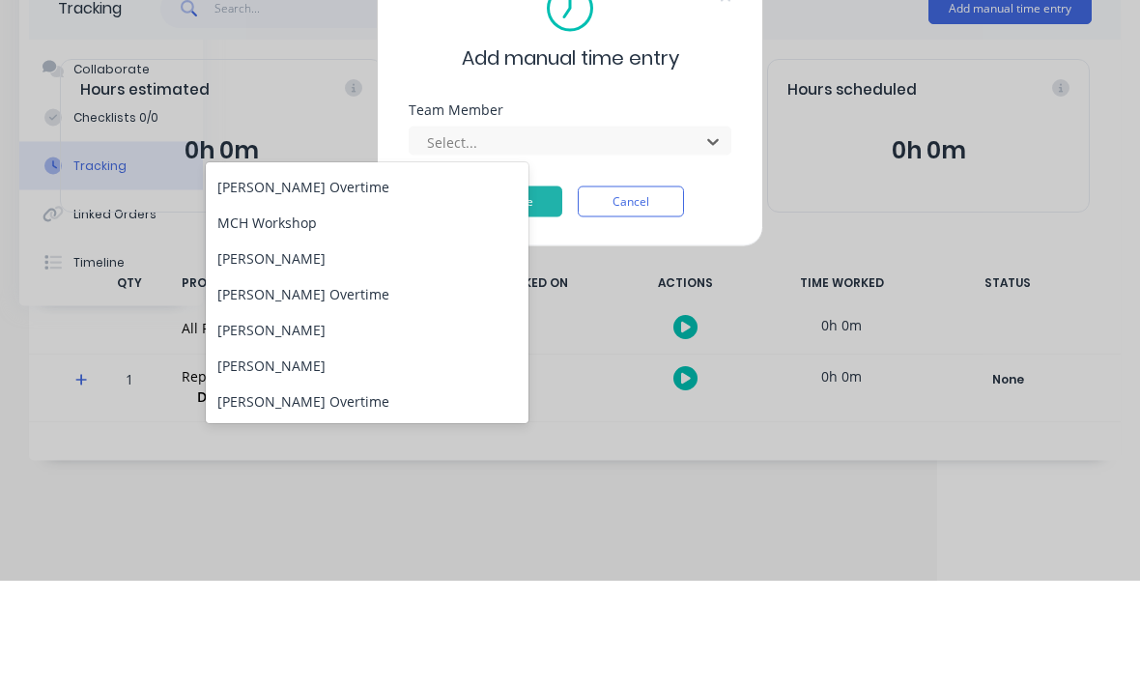
scroll to position [247, 0]
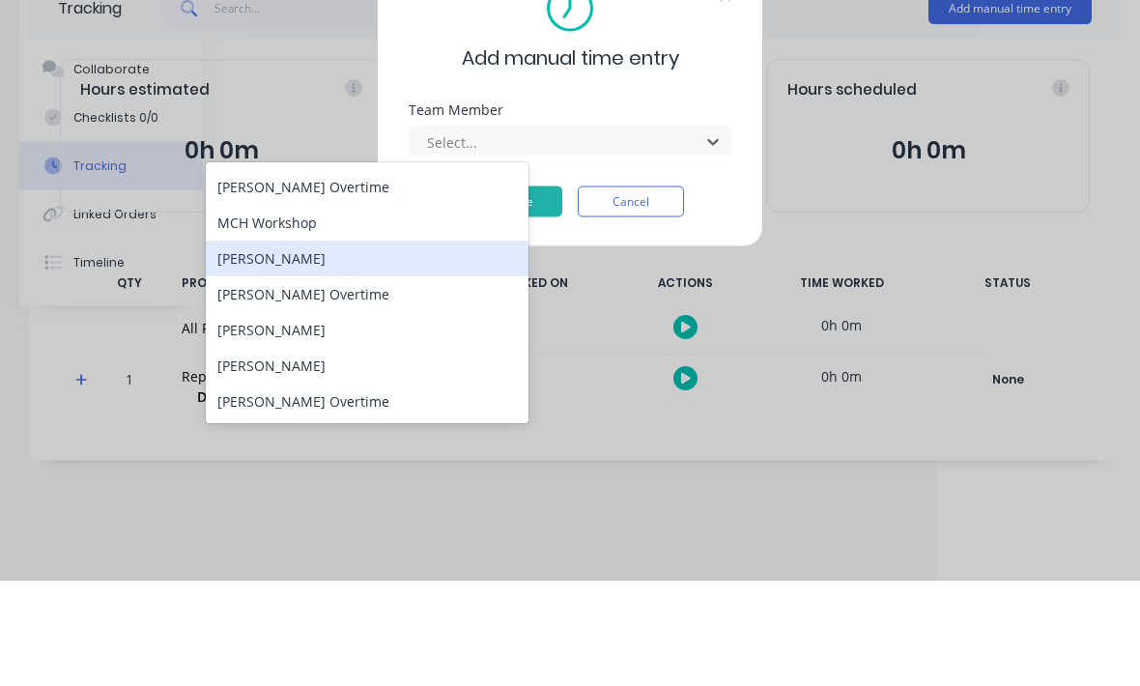
click at [399, 346] on div "[PERSON_NAME]" at bounding box center [367, 364] width 323 height 36
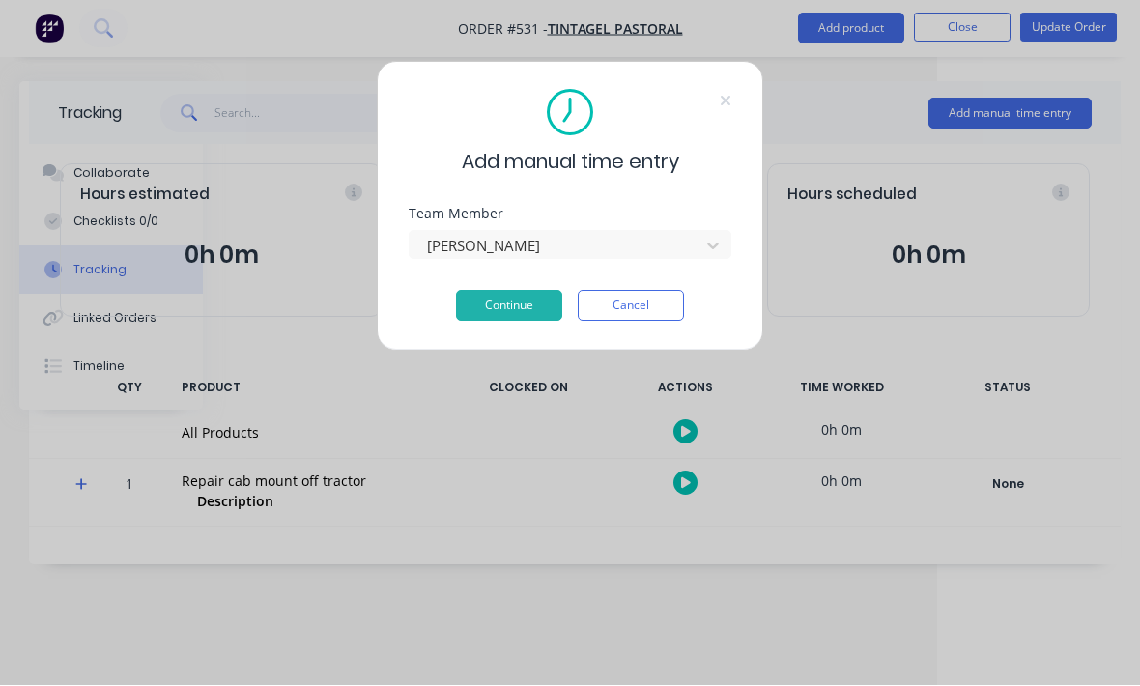
click at [525, 305] on button "Continue" at bounding box center [509, 306] width 106 height 31
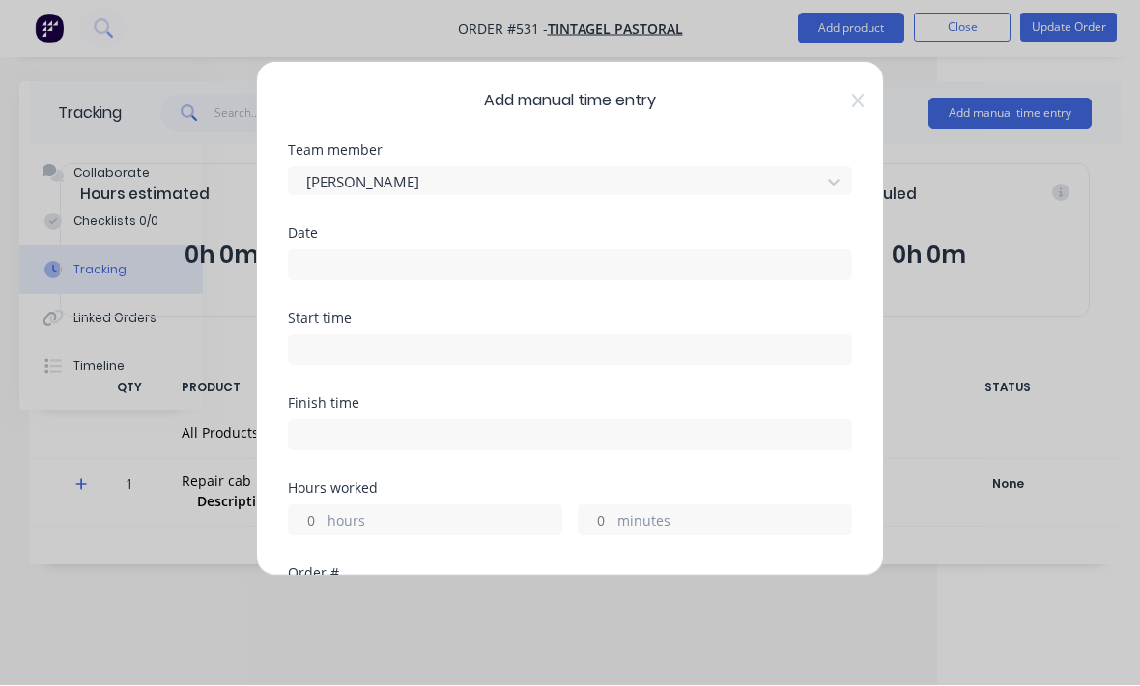
click at [539, 257] on input at bounding box center [570, 265] width 562 height 29
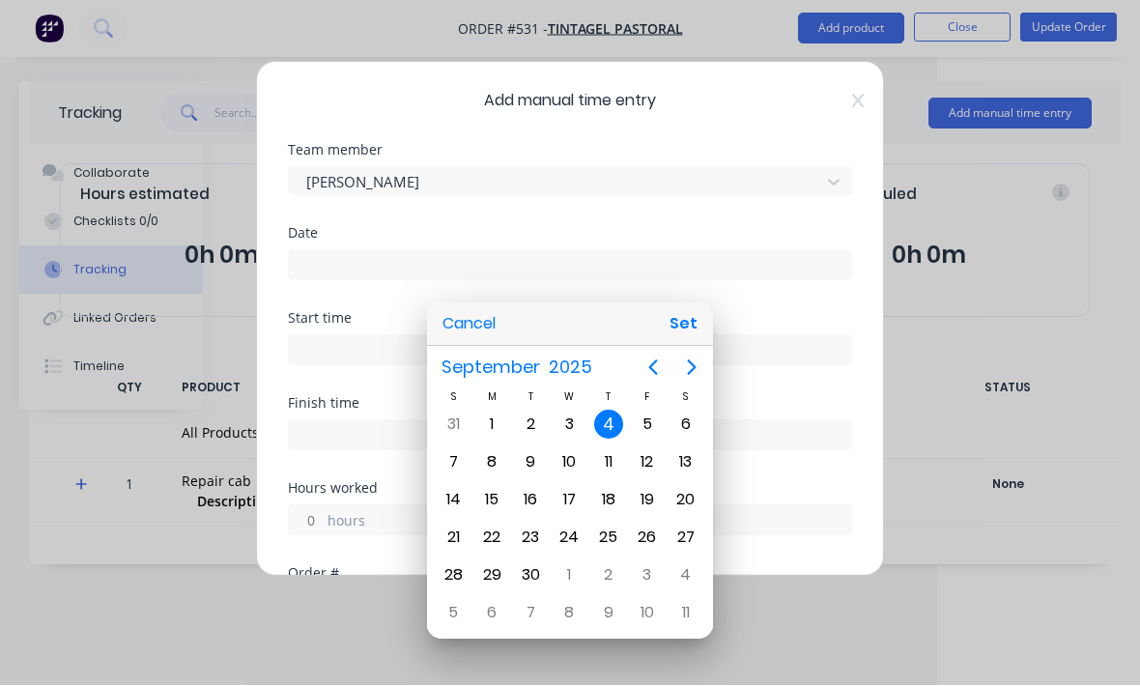
click at [687, 342] on button "Set" at bounding box center [682, 324] width 43 height 35
type input "04/09/2025"
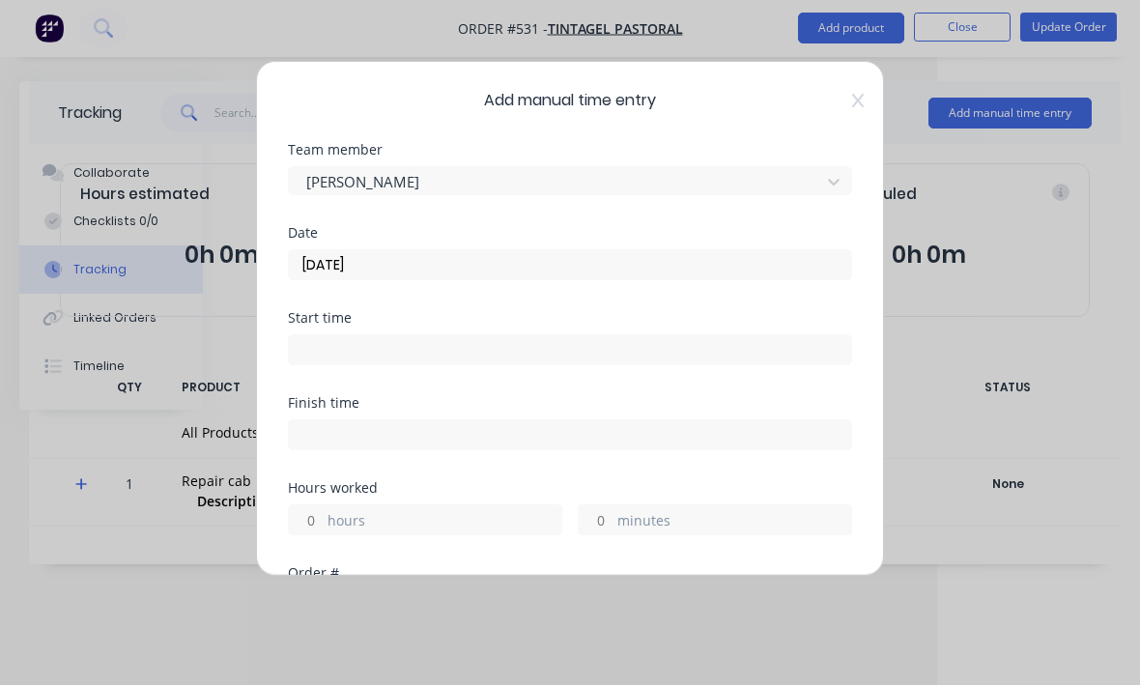
click at [580, 362] on input at bounding box center [570, 350] width 562 height 29
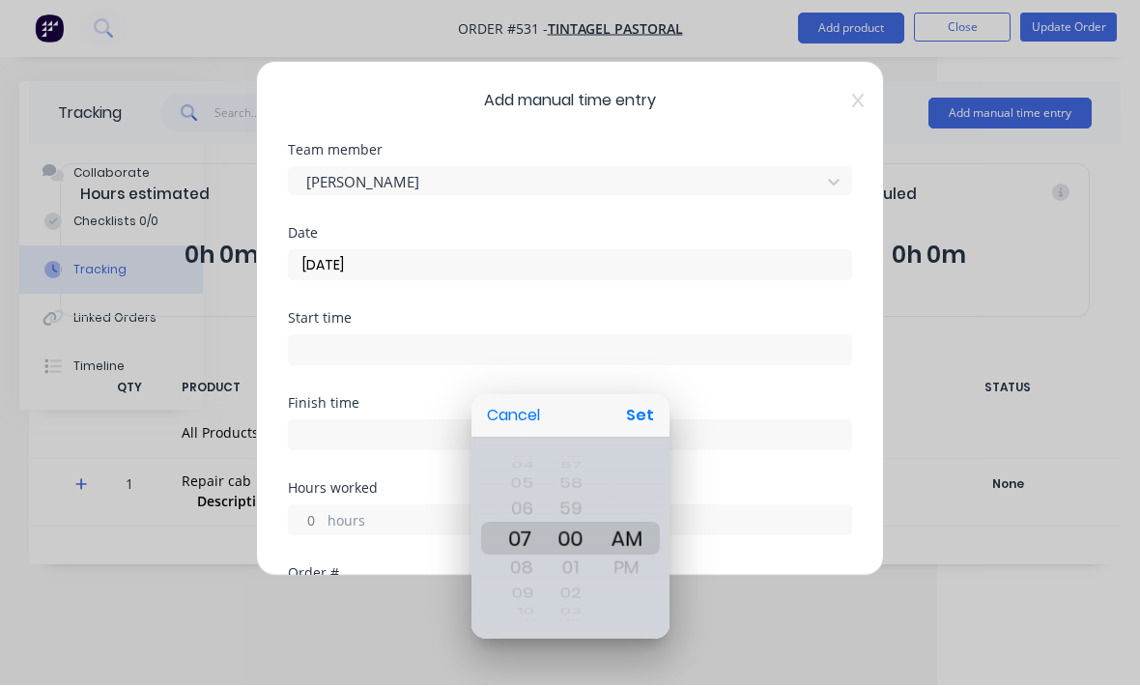
click at [646, 434] on button "Set" at bounding box center [639, 416] width 43 height 35
type input "07:00 AM"
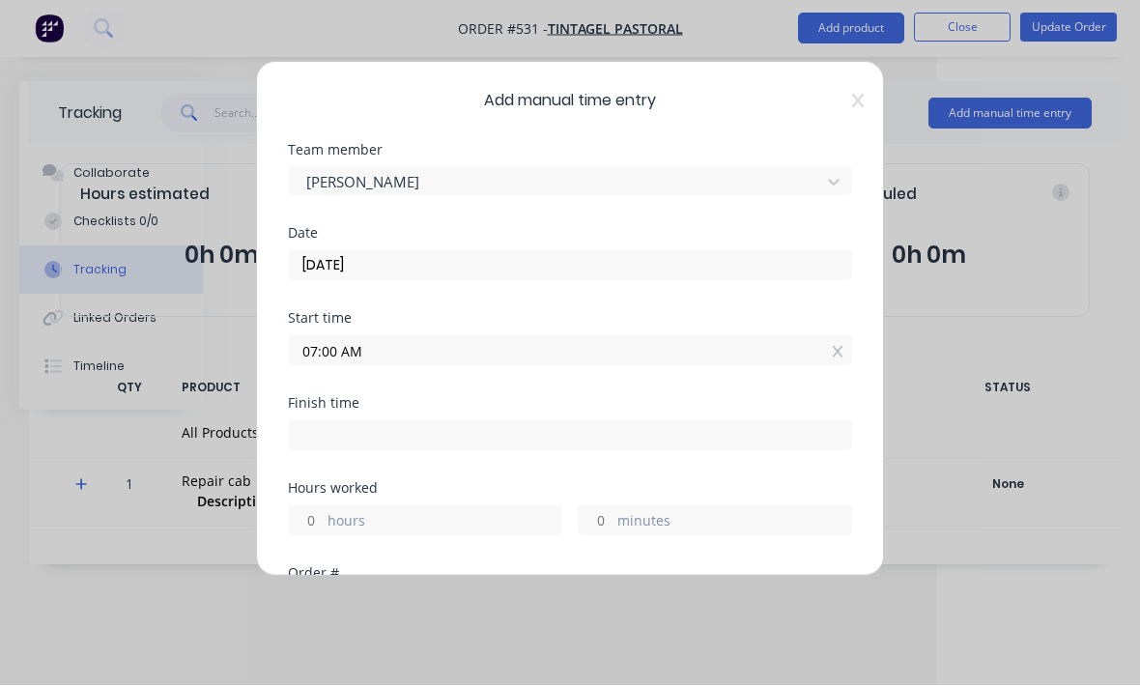
click at [592, 439] on input at bounding box center [570, 435] width 562 height 29
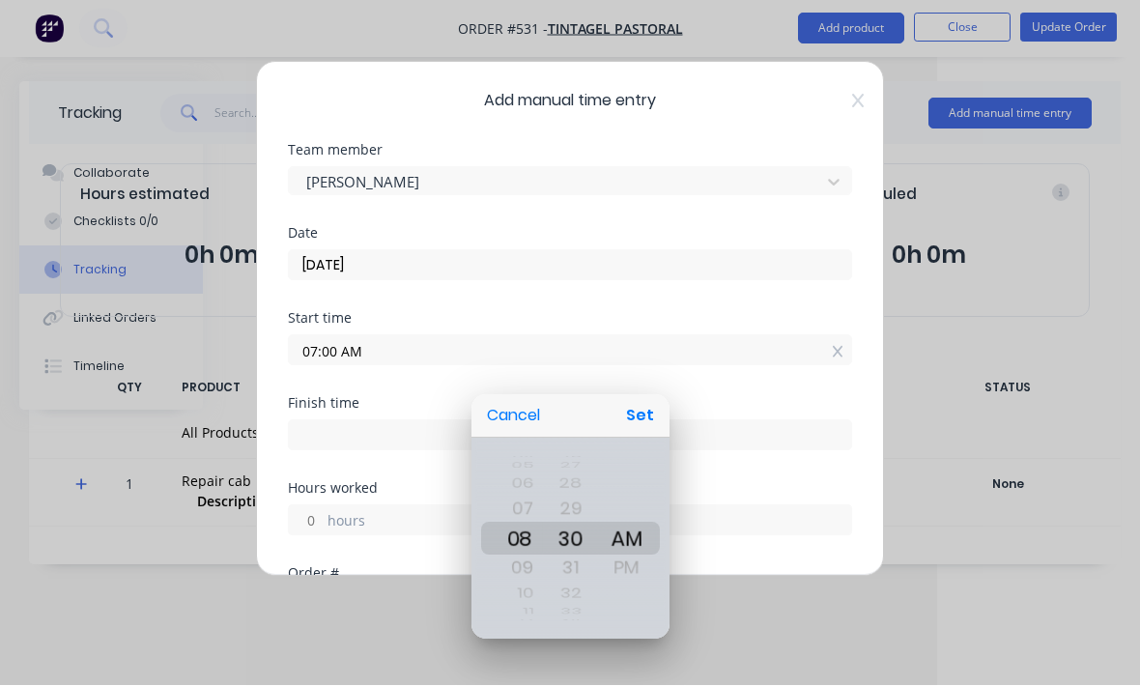
click at [650, 434] on button "Set" at bounding box center [639, 416] width 43 height 35
type input "08:30 AM"
type input "1"
type input "30"
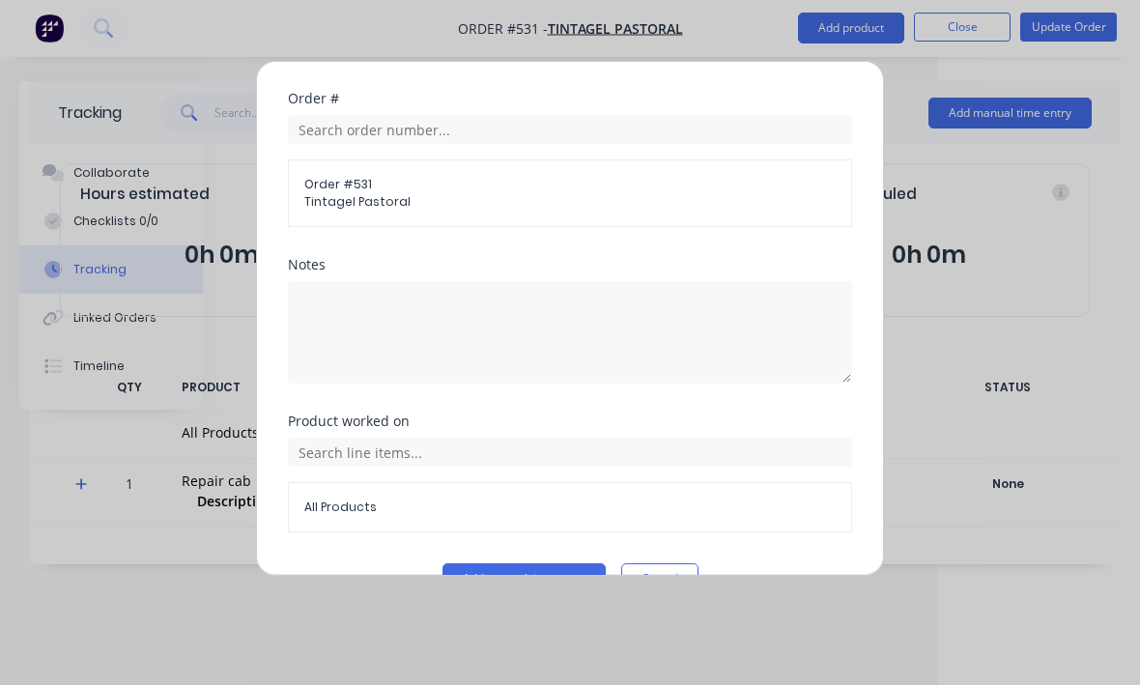
scroll to position [473, 0]
click at [576, 567] on button "Add manual time entry" at bounding box center [523, 580] width 163 height 31
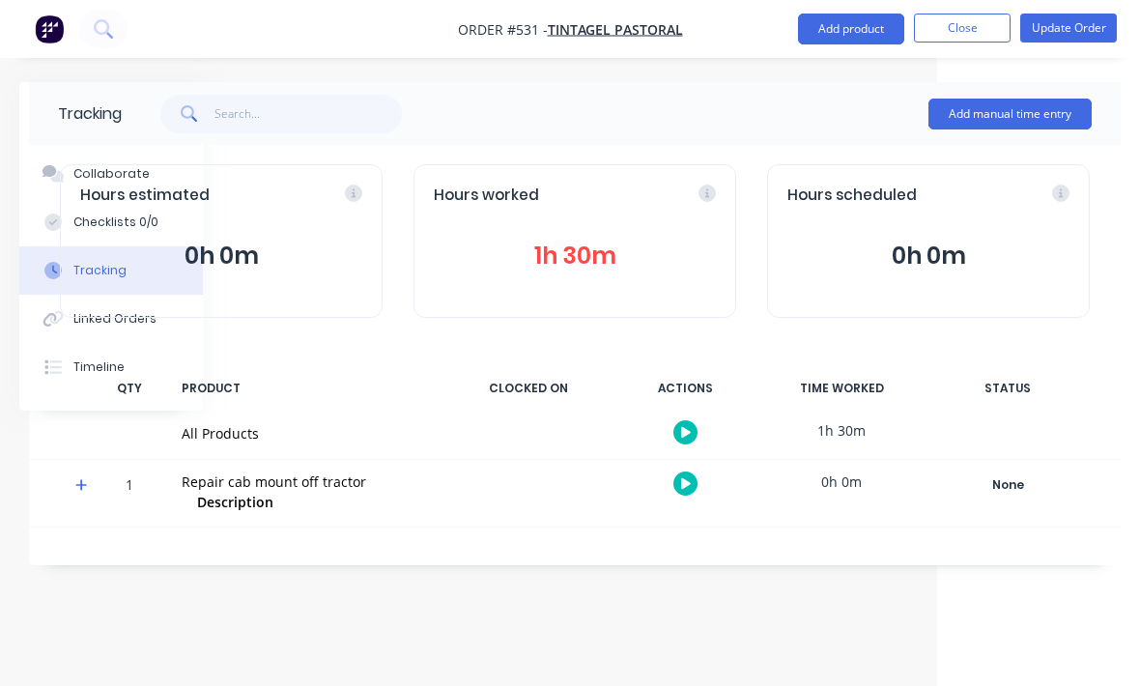
click at [1081, 38] on button "Update Order" at bounding box center [1068, 28] width 97 height 29
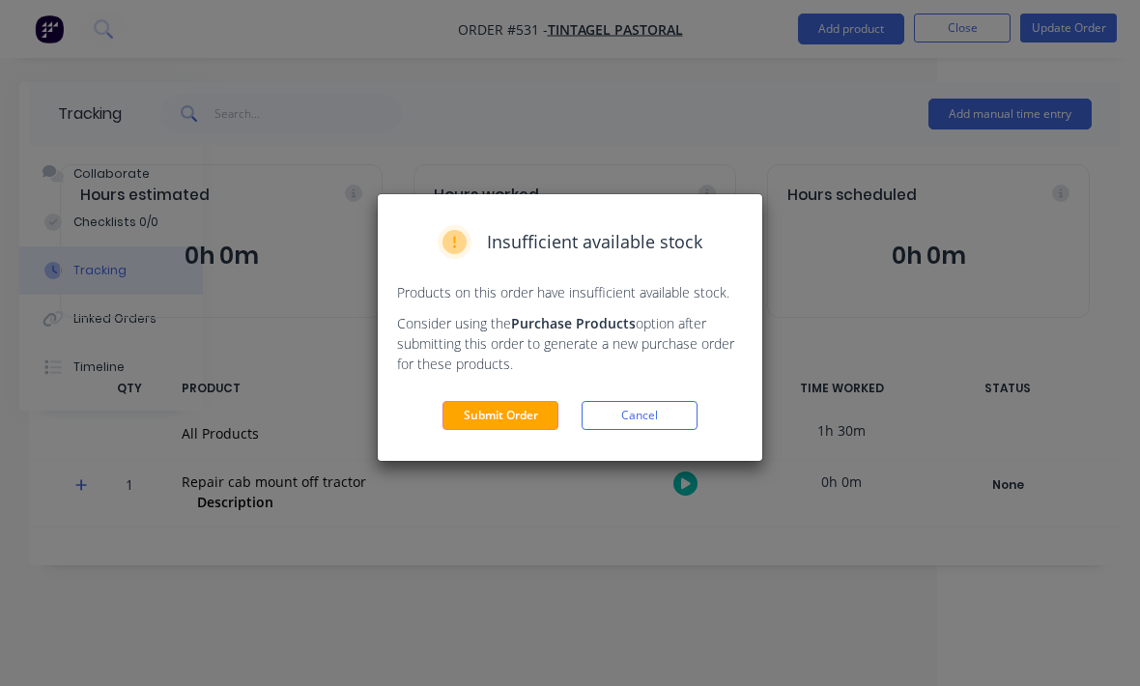
click at [529, 428] on button "Submit Order" at bounding box center [500, 415] width 116 height 29
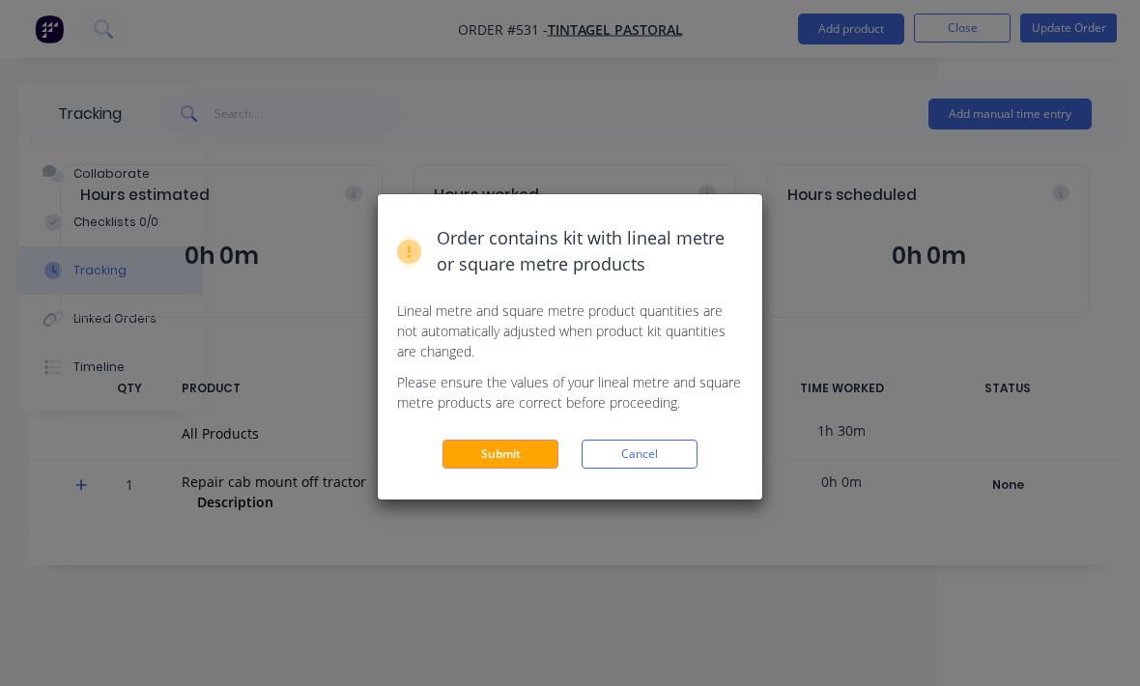
click at [516, 451] on button "Submit" at bounding box center [500, 453] width 116 height 29
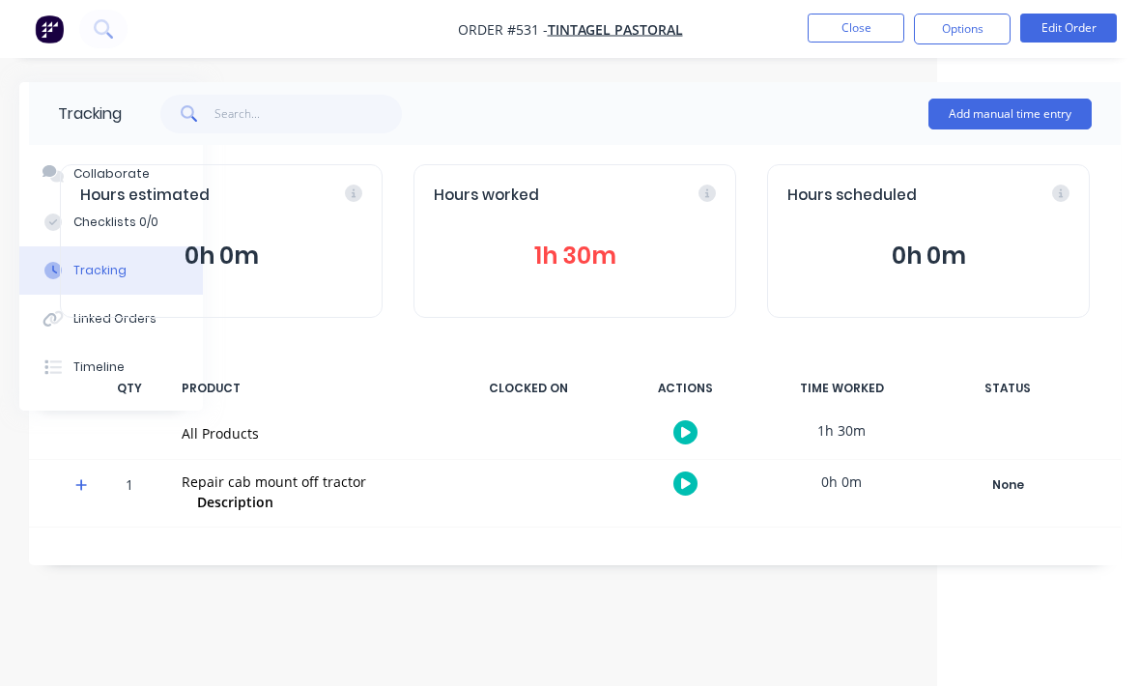
click at [49, 34] on img "button" at bounding box center [49, 28] width 29 height 29
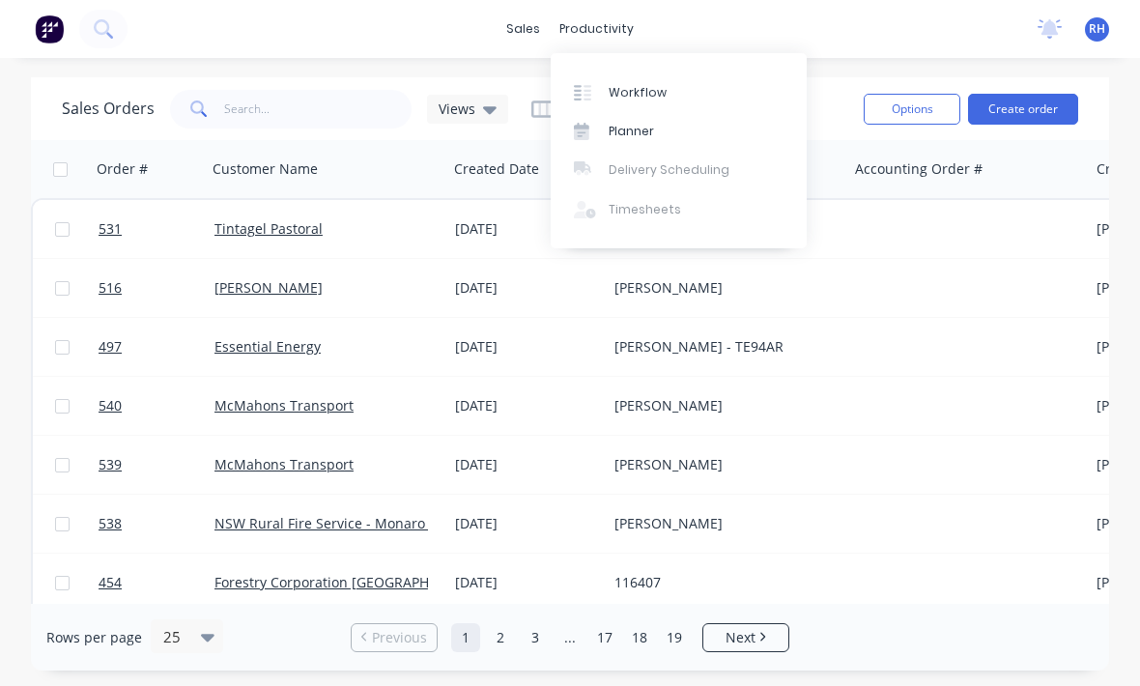
click at [665, 95] on link "Workflow" at bounding box center [678, 91] width 256 height 39
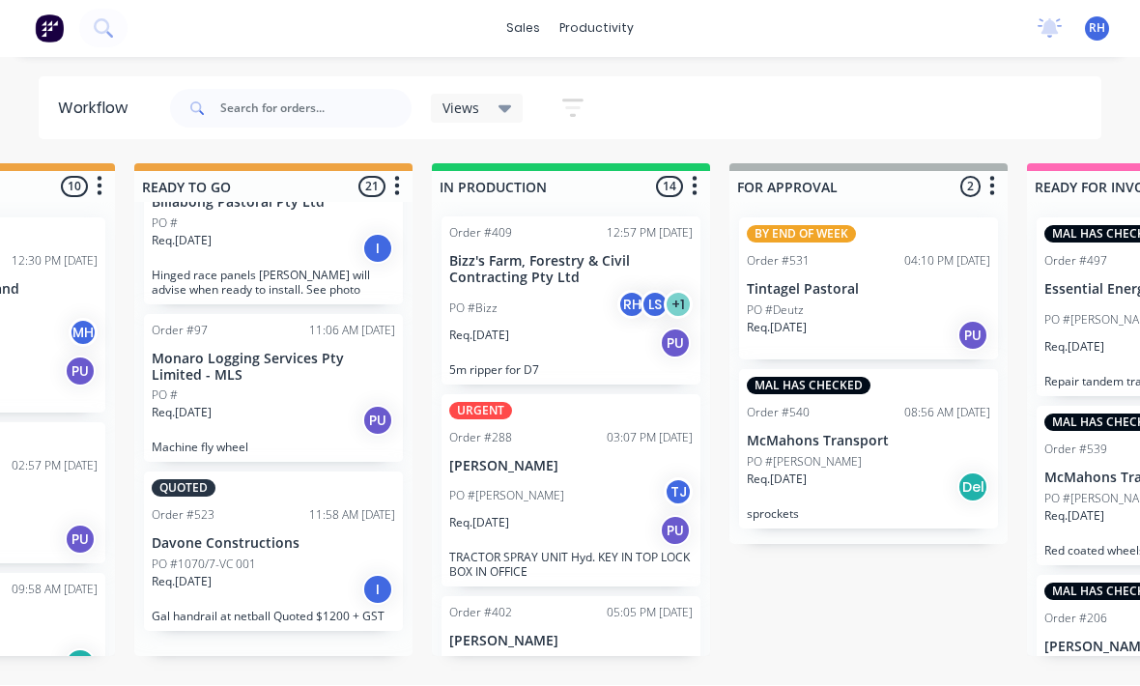
scroll to position [2785, 0]
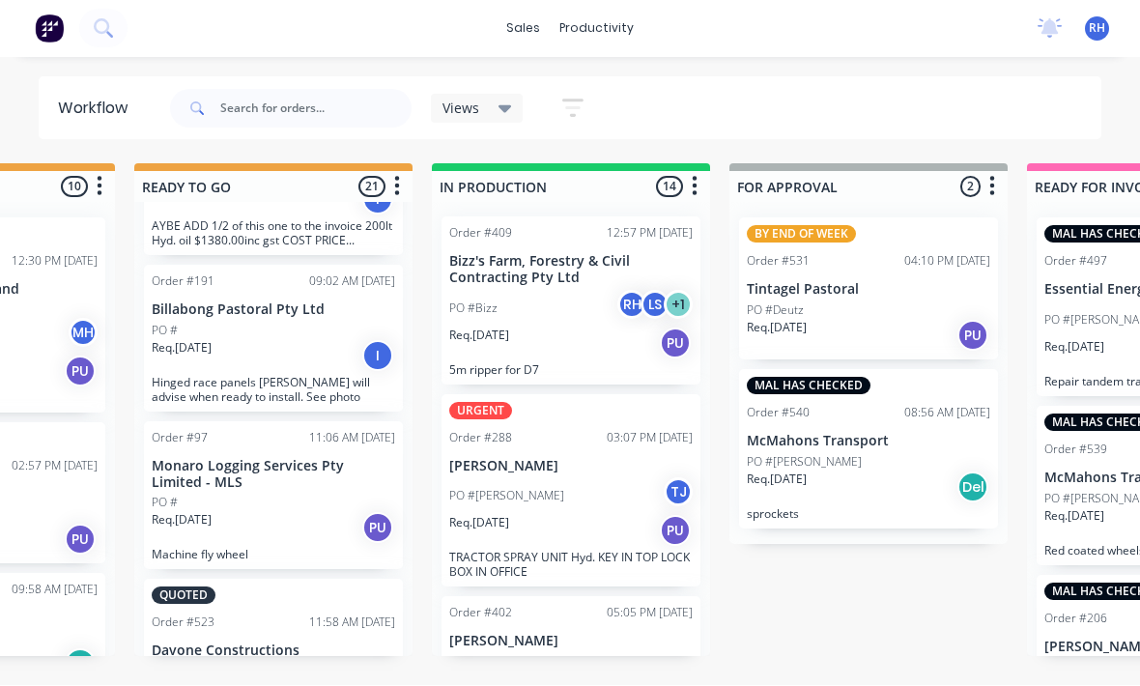
click at [893, 282] on p "Tintagel Pastoral" at bounding box center [867, 290] width 243 height 16
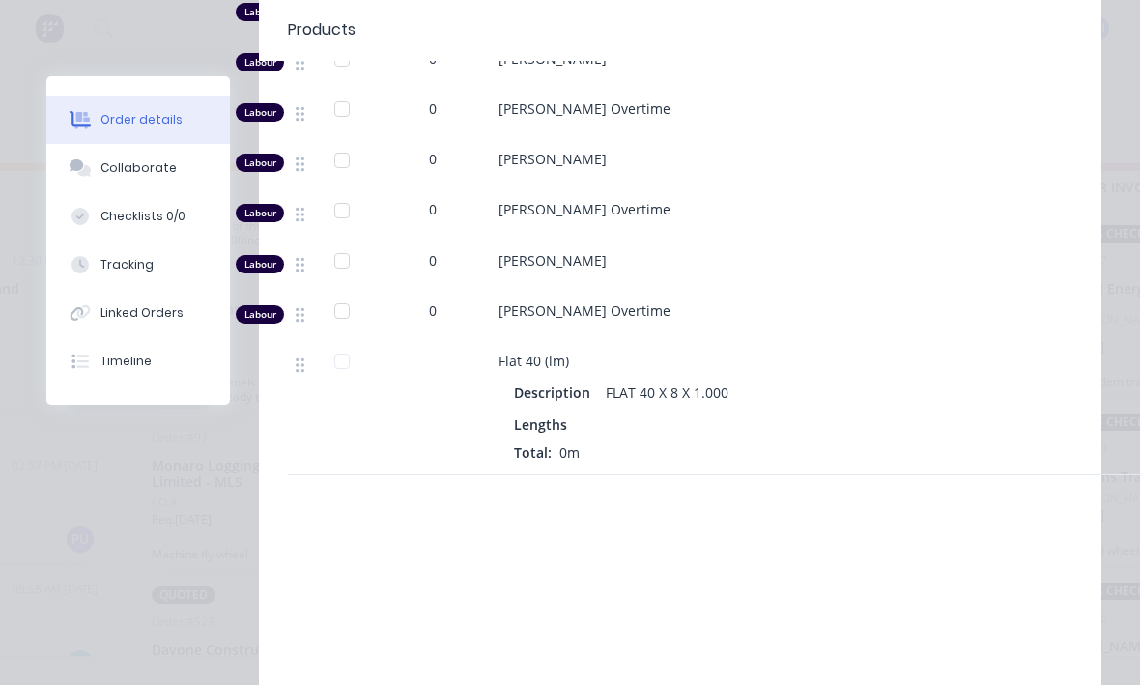
scroll to position [1045, 0]
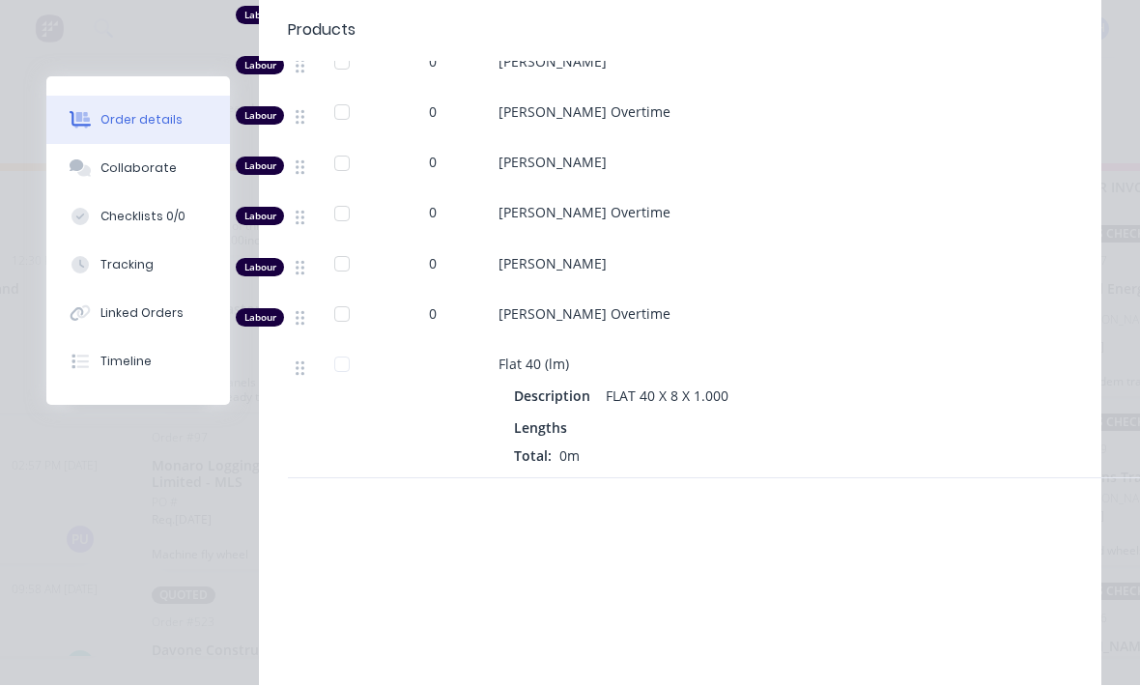
click at [585, 418] on div "Lengths" at bounding box center [877, 428] width 726 height 20
click at [682, 386] on div "FLAT 40 X 8 X 1.000" at bounding box center [667, 396] width 138 height 28
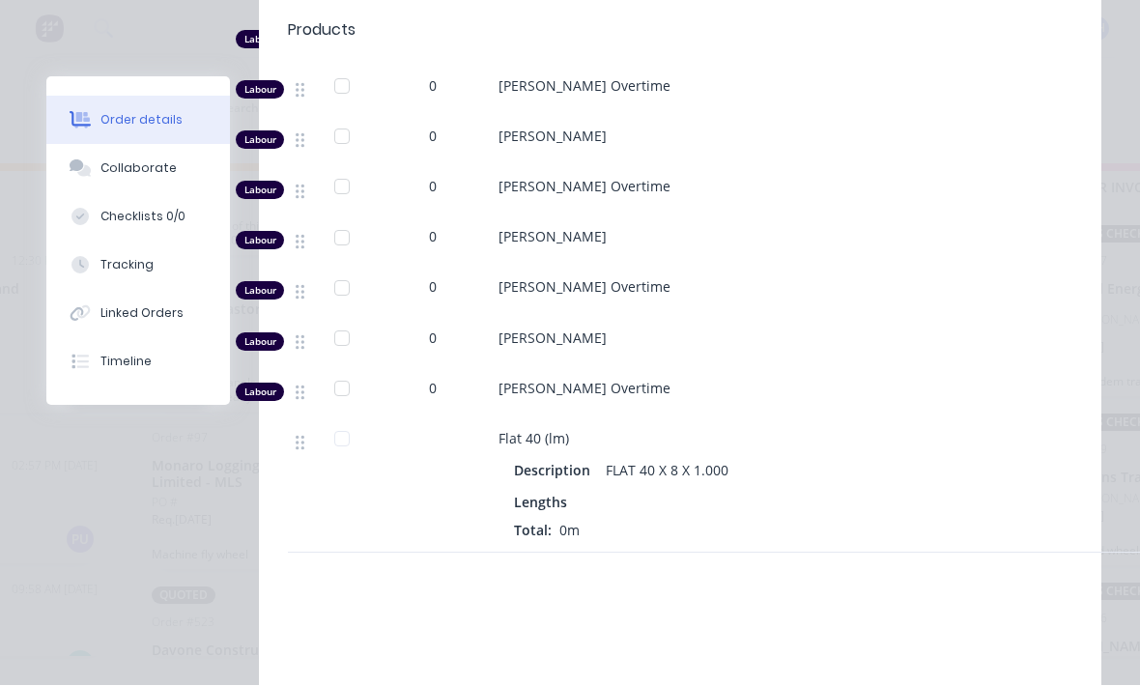
scroll to position [969, 0]
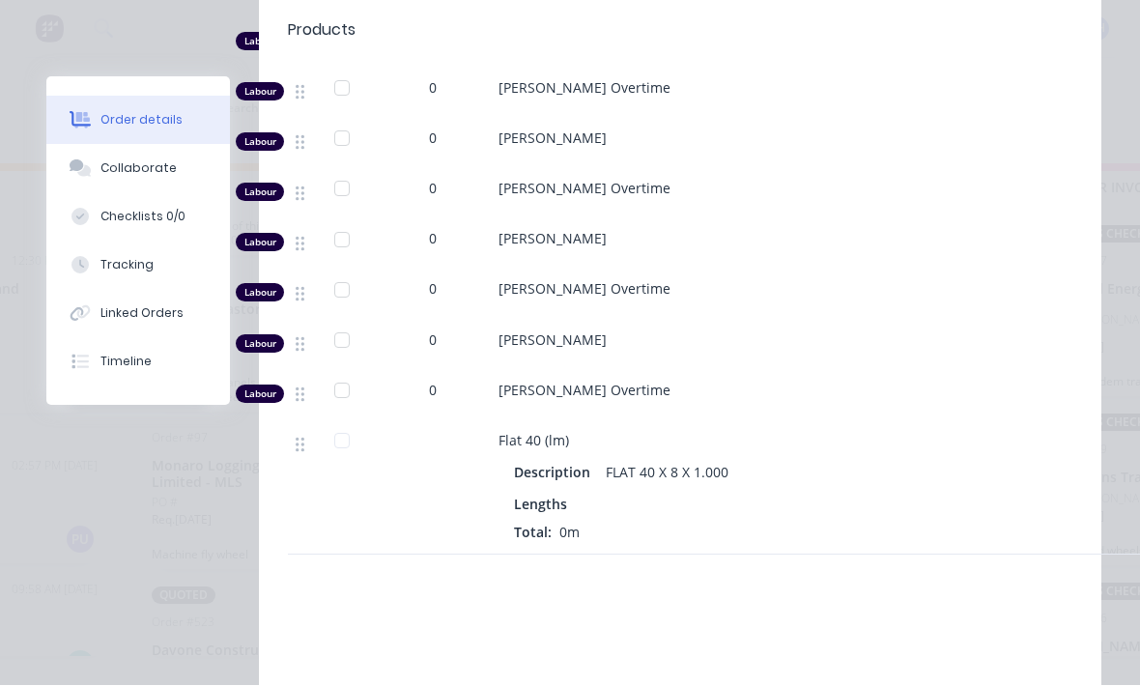
click at [541, 499] on div "Lengths Total: 0m" at bounding box center [877, 518] width 726 height 48
click at [540, 499] on div "Lengths Total: 0m" at bounding box center [877, 518] width 726 height 48
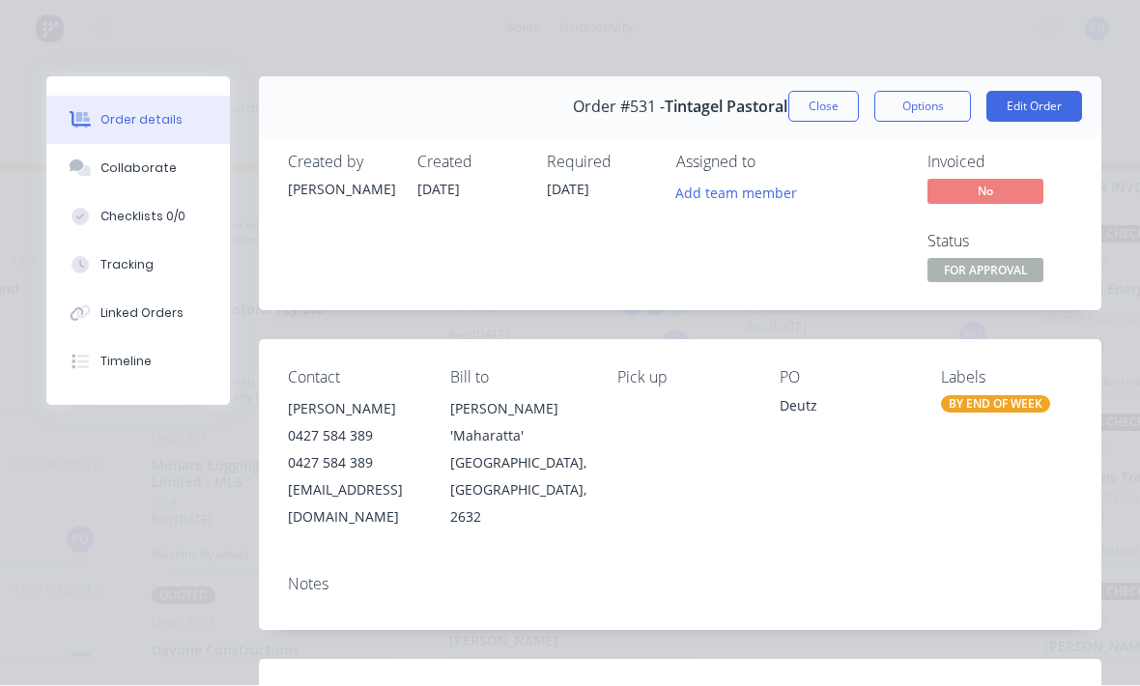
scroll to position [0, 0]
